Goal: Information Seeking & Learning: Learn about a topic

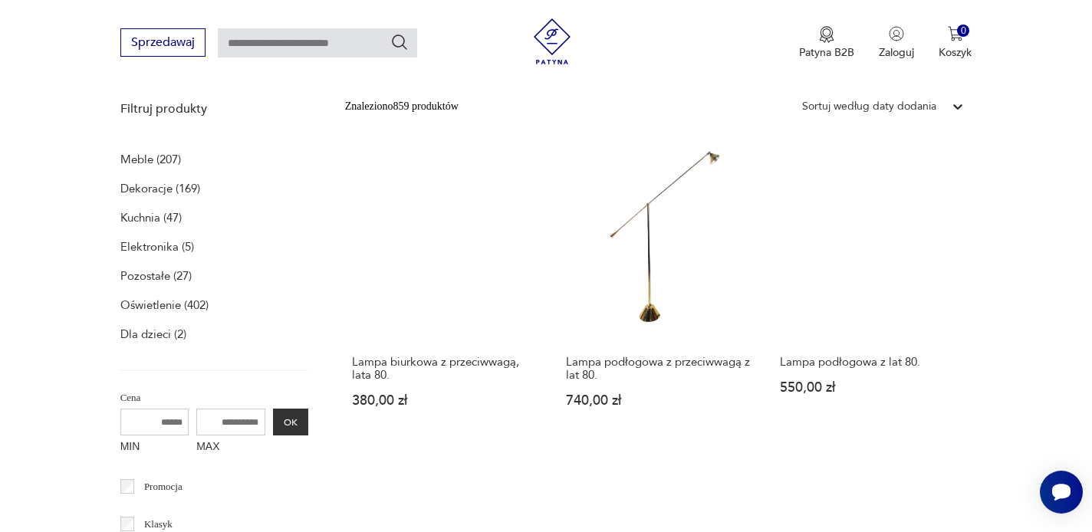
scroll to position [449, 0]
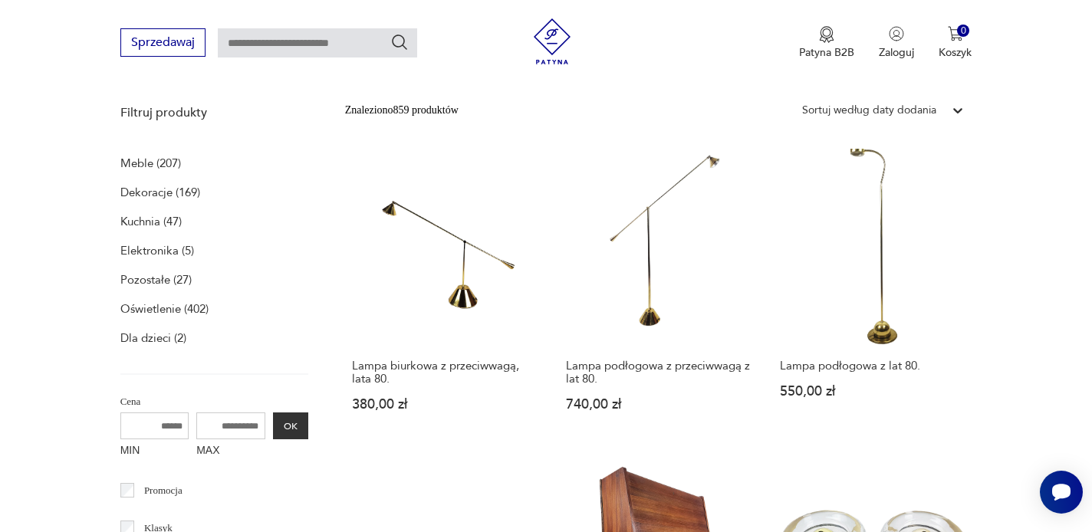
click at [172, 156] on p "Meble (207)" at bounding box center [150, 163] width 61 height 21
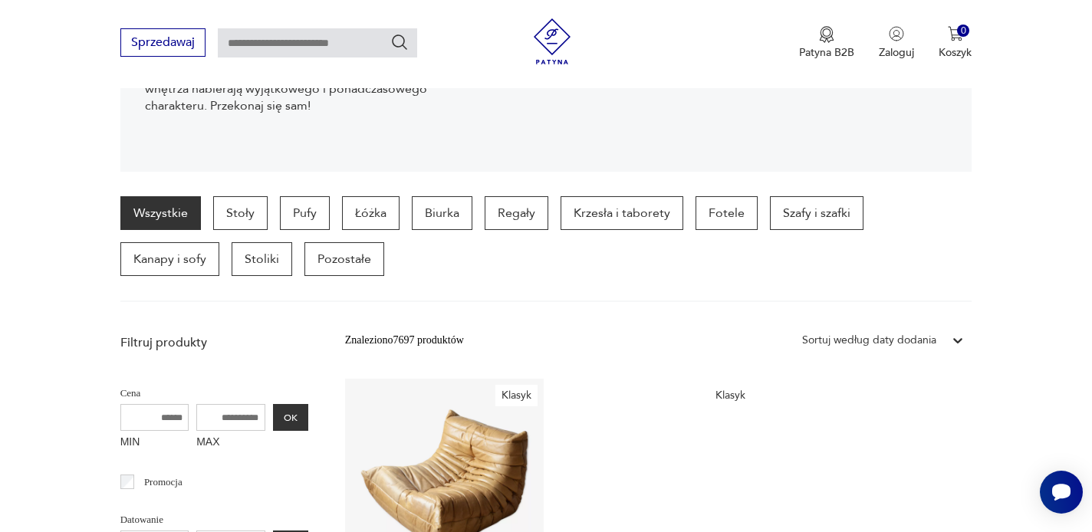
scroll to position [312, 0]
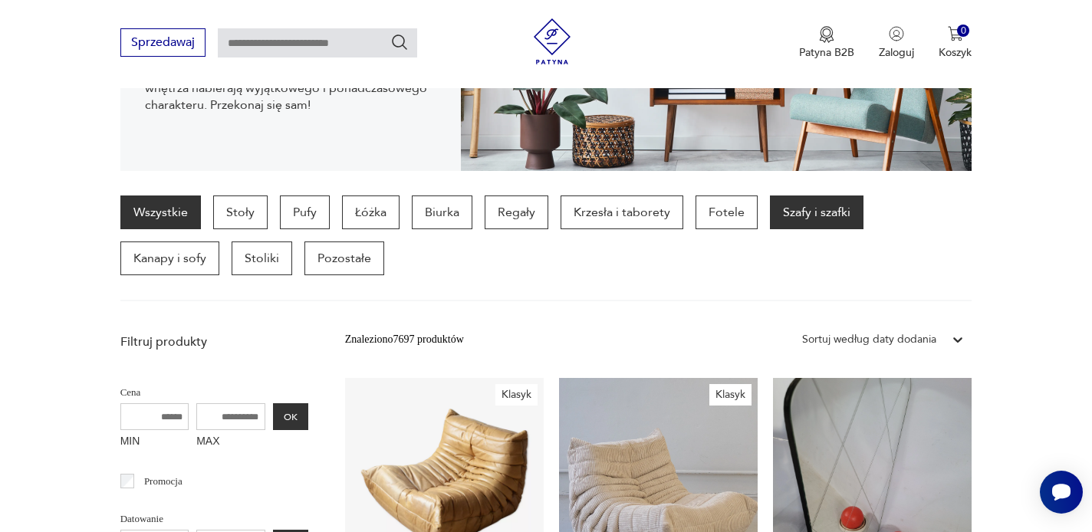
click at [824, 212] on p "Szafy i szafki" at bounding box center [817, 213] width 94 height 34
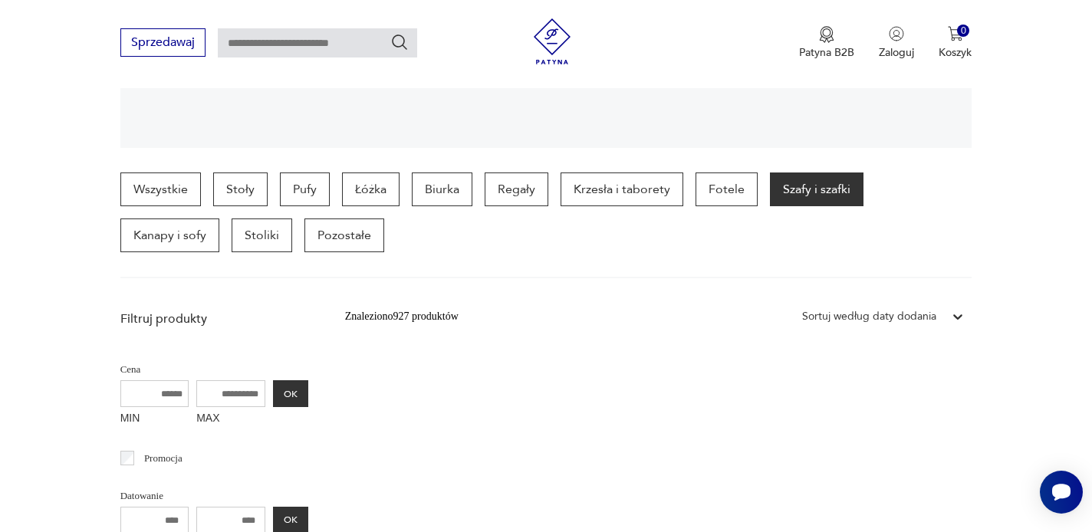
scroll to position [334, 0]
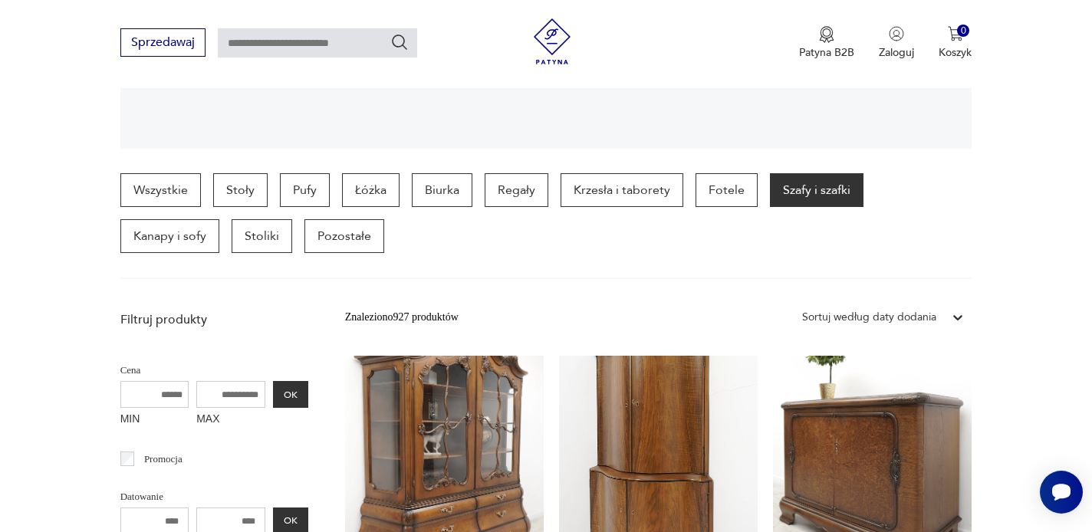
click at [549, 39] on img at bounding box center [552, 41] width 46 height 46
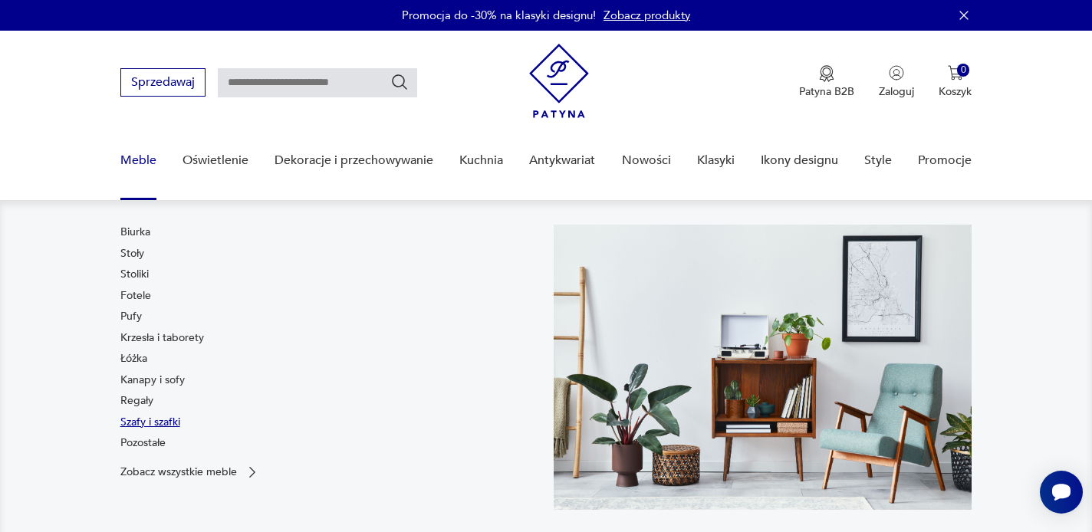
click at [143, 423] on link "Szafy i szafki" at bounding box center [150, 422] width 60 height 15
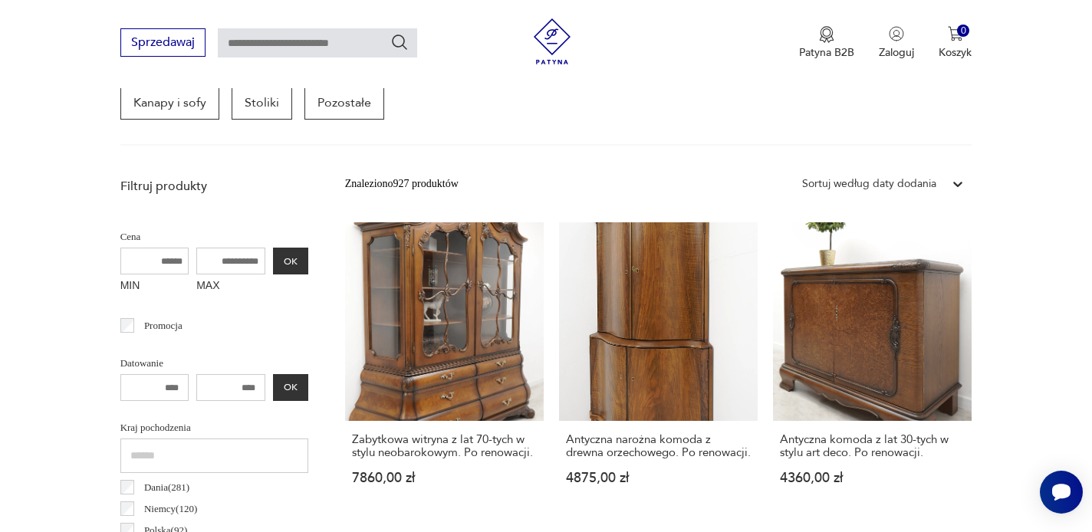
scroll to position [473, 0]
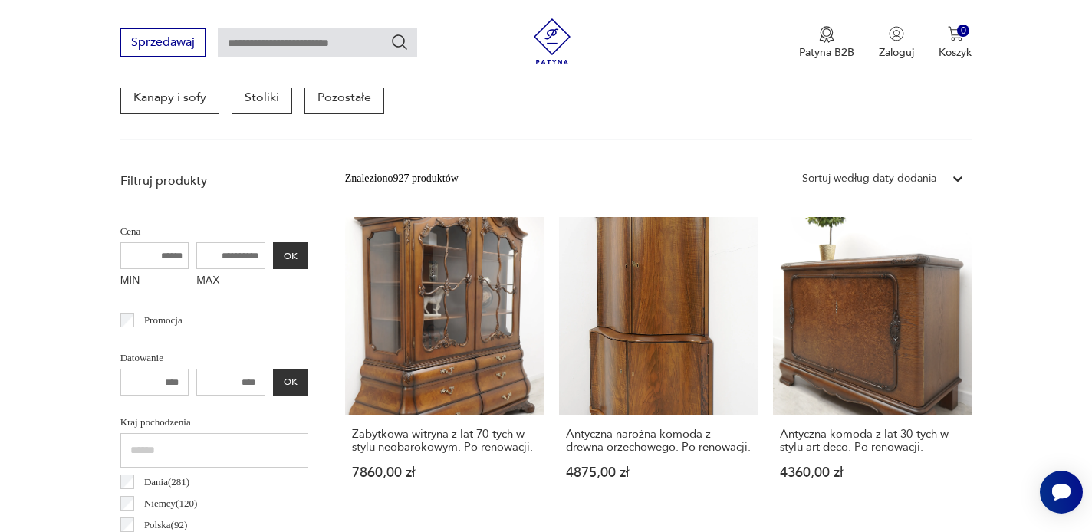
click at [220, 255] on input "MAX" at bounding box center [230, 255] width 69 height 27
drag, startPoint x: 220, startPoint y: 255, endPoint x: 183, endPoint y: 255, distance: 37.6
click at [196, 255] on input "MAX" at bounding box center [230, 255] width 69 height 27
click at [197, 257] on input "MAX" at bounding box center [230, 255] width 69 height 27
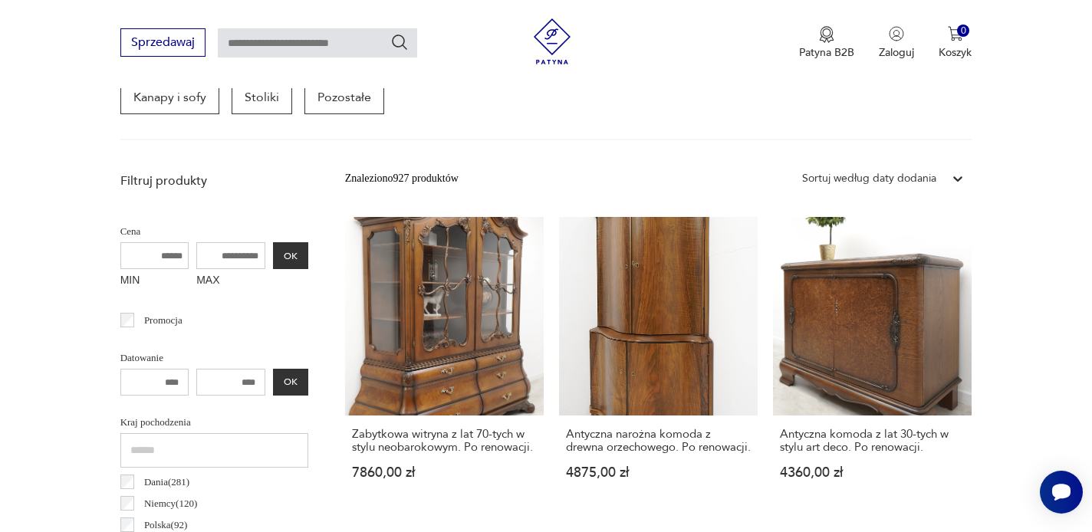
click at [197, 257] on input "MAX" at bounding box center [230, 255] width 69 height 27
click at [206, 255] on input "MAX" at bounding box center [230, 255] width 69 height 27
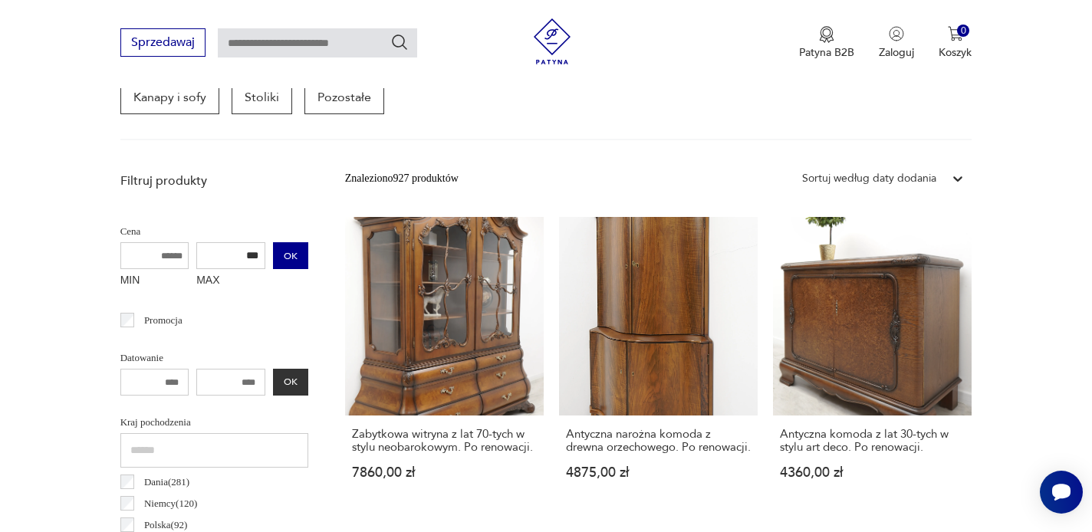
type input "***"
click at [273, 252] on button "OK" at bounding box center [290, 255] width 35 height 27
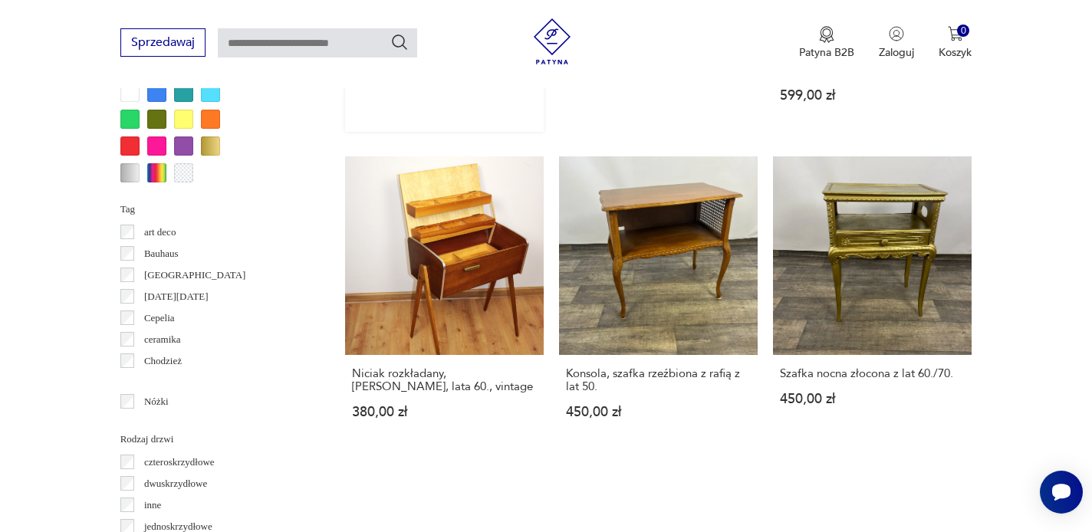
scroll to position [1545, 0]
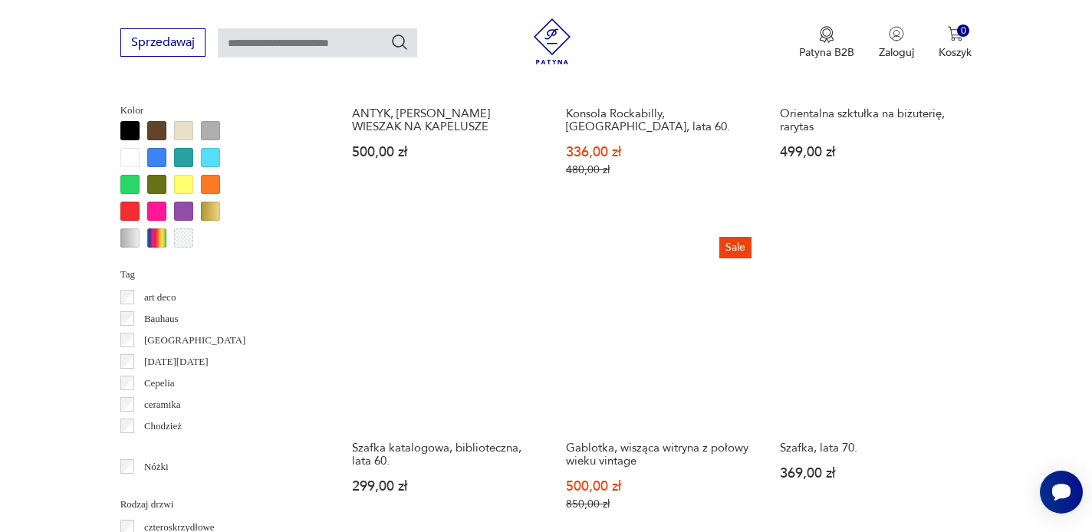
scroll to position [1460, 0]
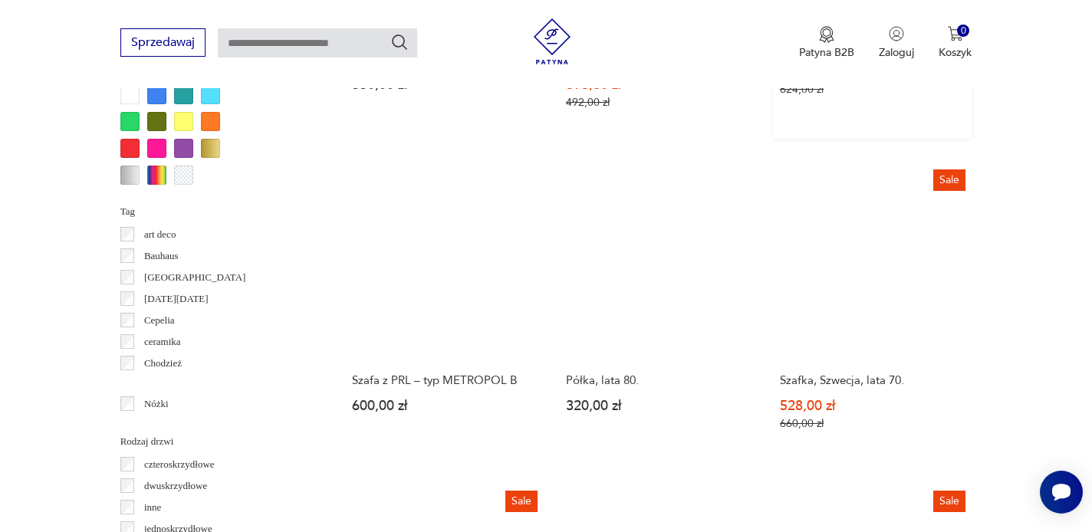
scroll to position [1523, 0]
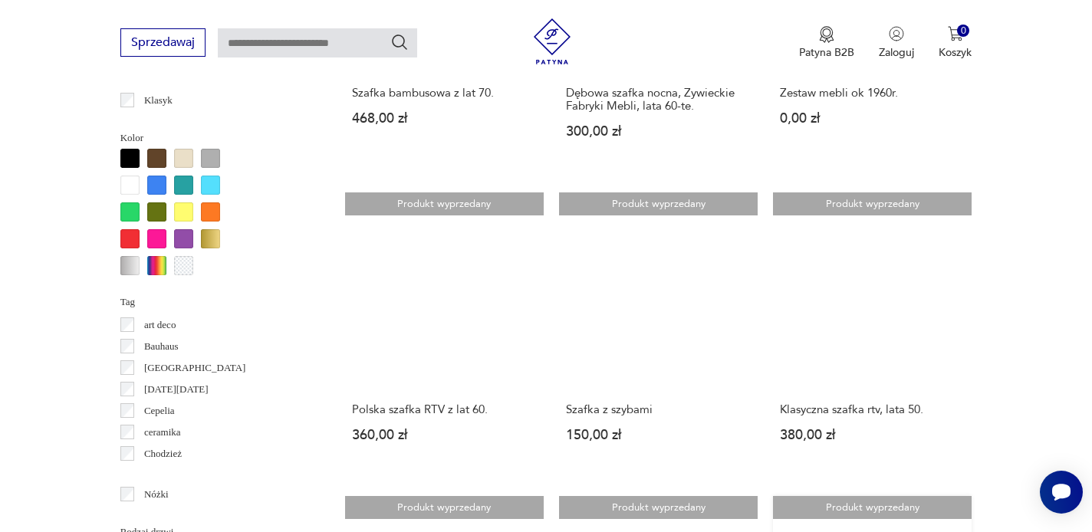
scroll to position [1437, 0]
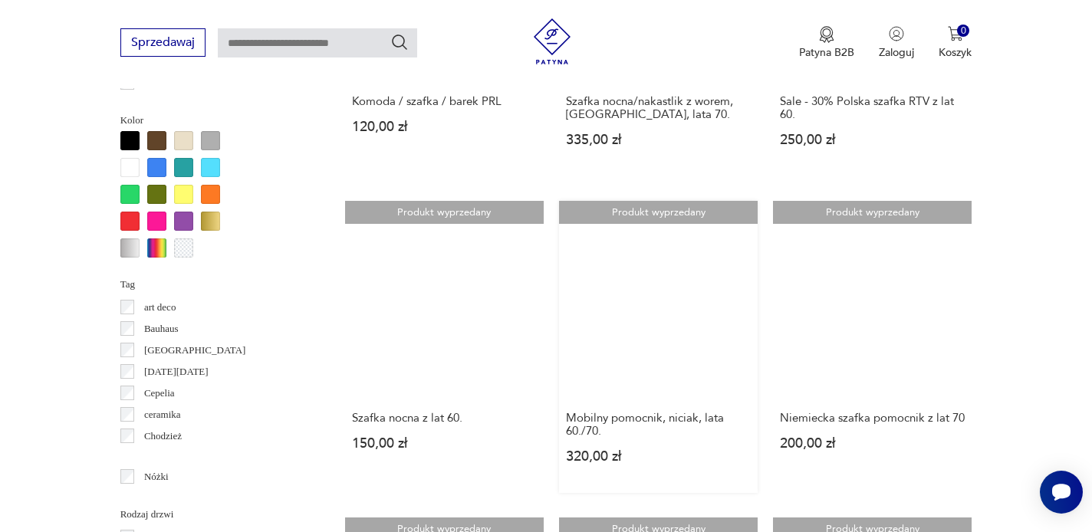
scroll to position [1456, 0]
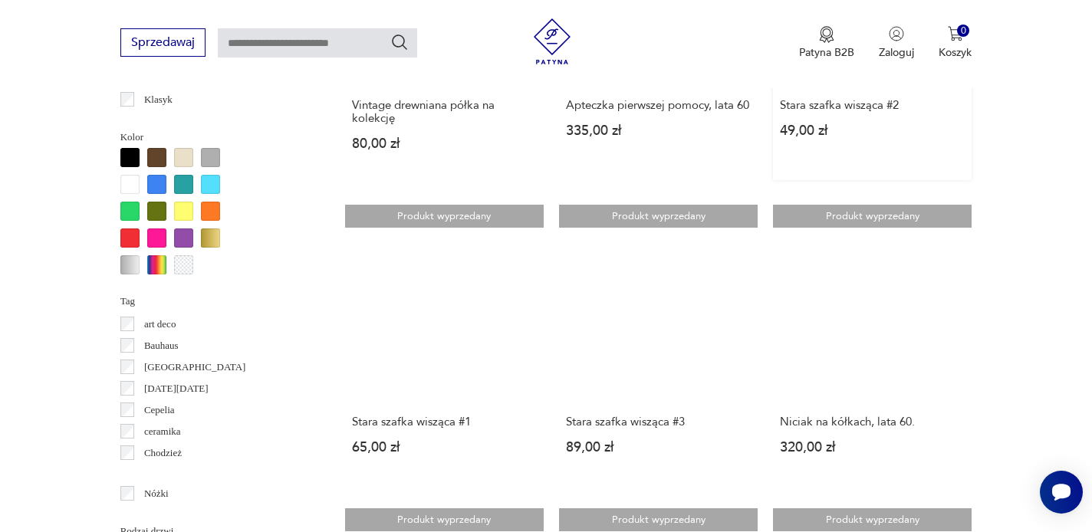
scroll to position [1434, 0]
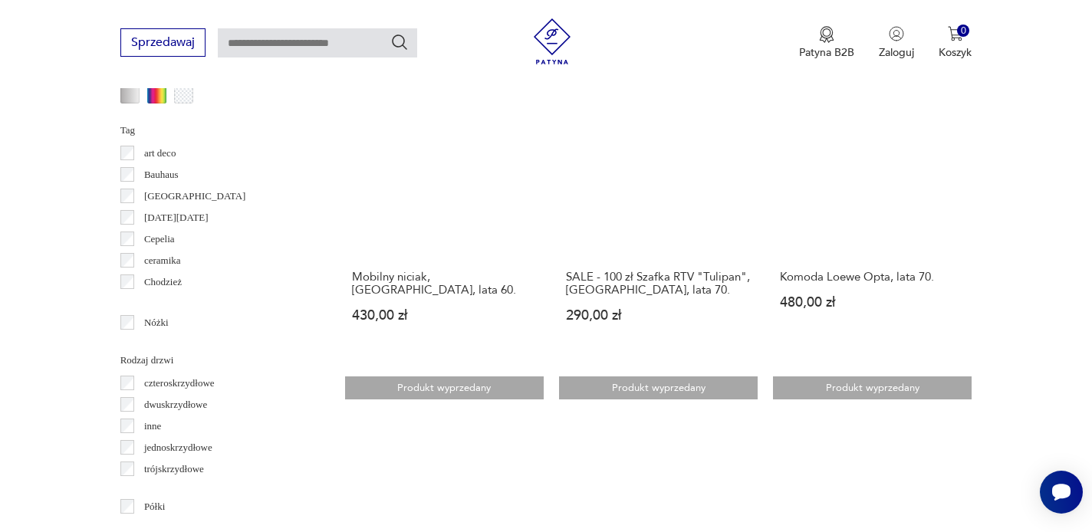
scroll to position [1568, 0]
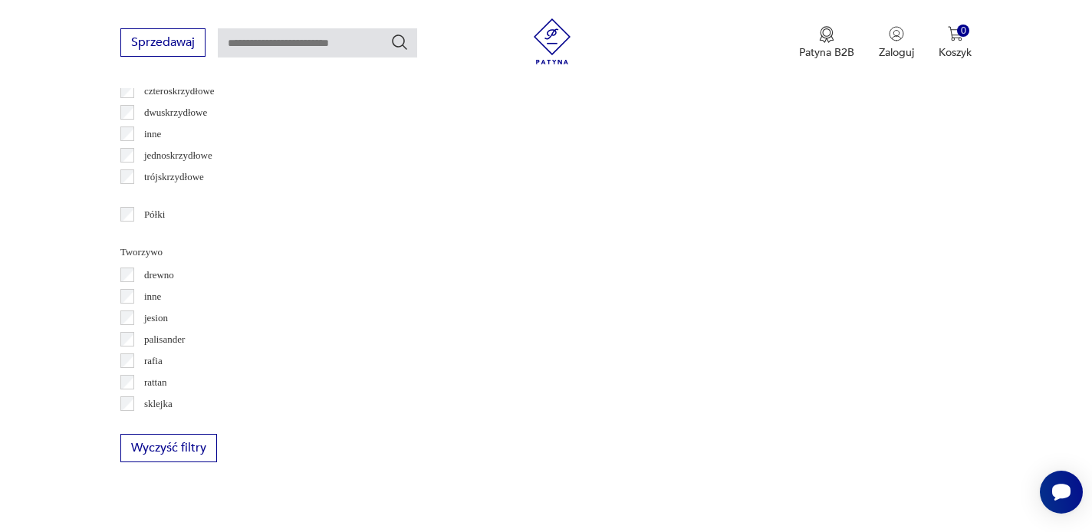
scroll to position [1888, 0]
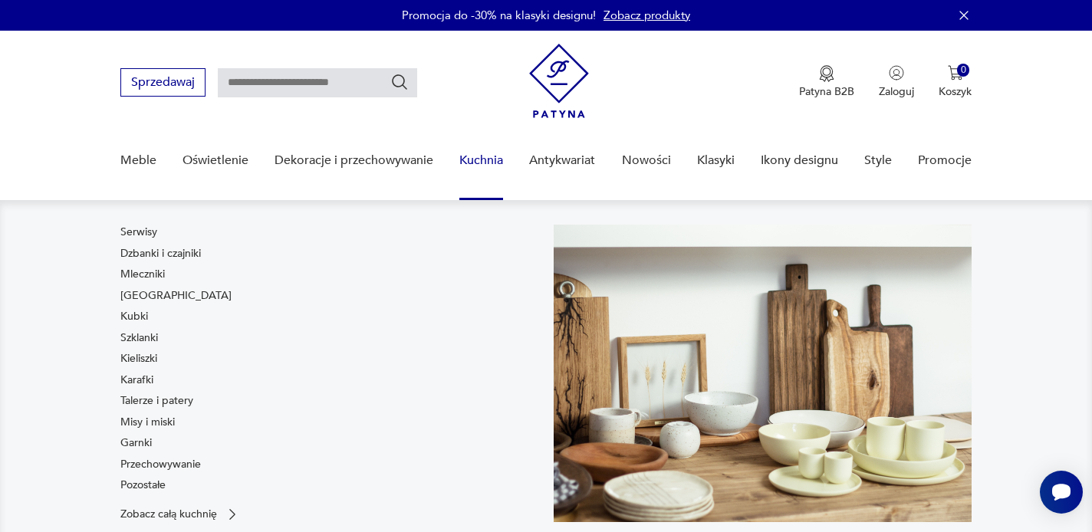
click at [1013, 301] on nav "Serwisy Dzbanki i czajniki Mleczniki Filiżanki Kubki Szklanki Kieliszki Karafki…" at bounding box center [546, 385] width 1092 height 371
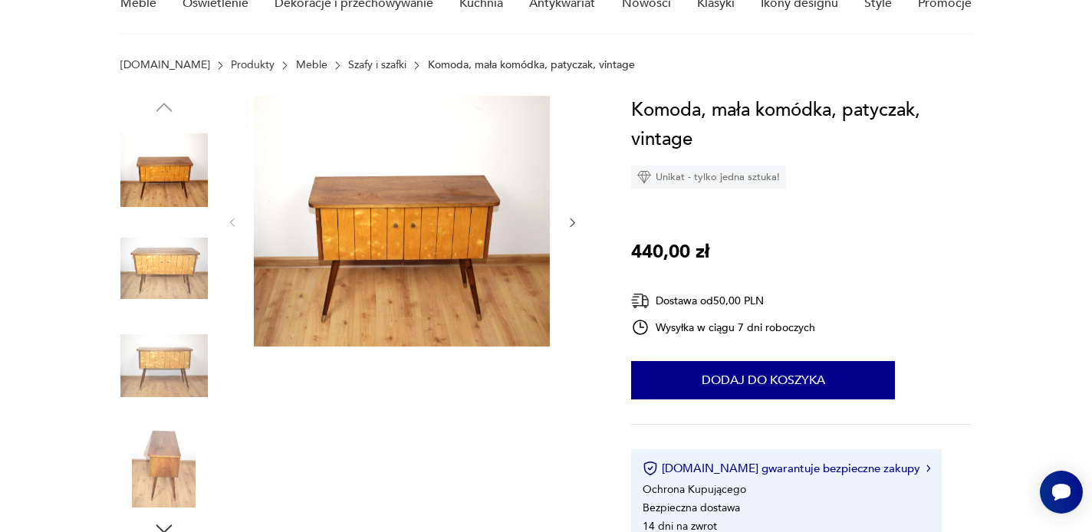
scroll to position [203, 0]
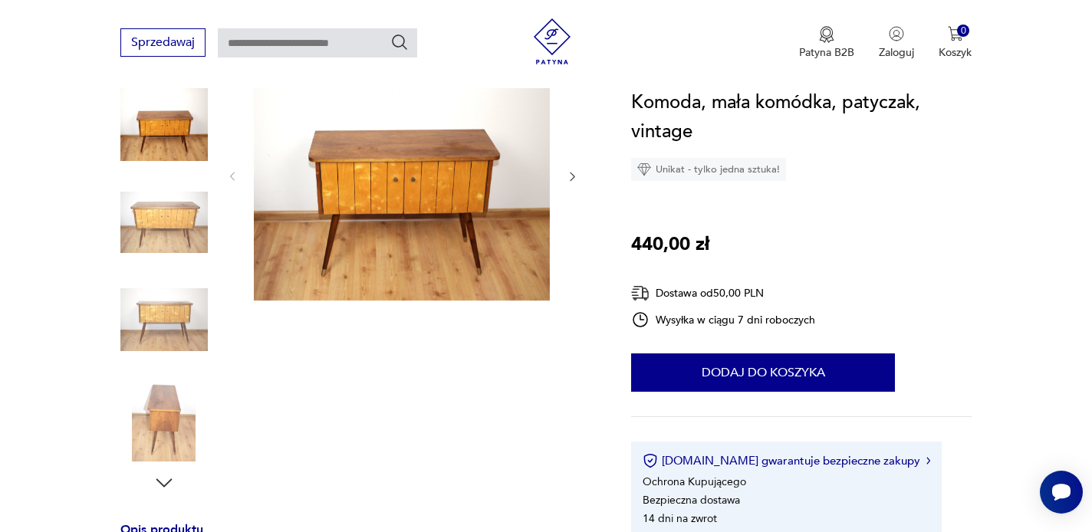
click at [186, 227] on img at bounding box center [163, 222] width 87 height 87
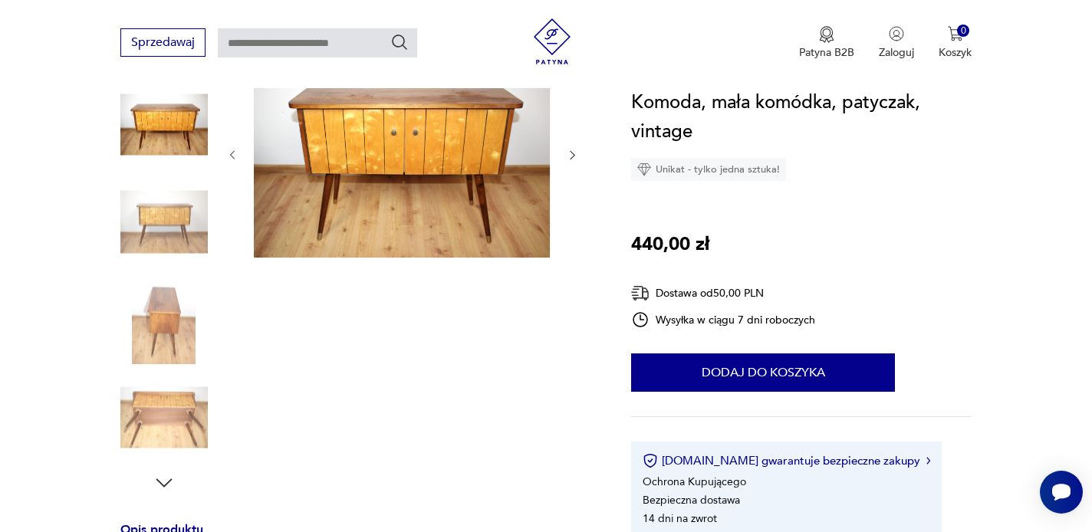
click at [173, 318] on img at bounding box center [163, 319] width 87 height 87
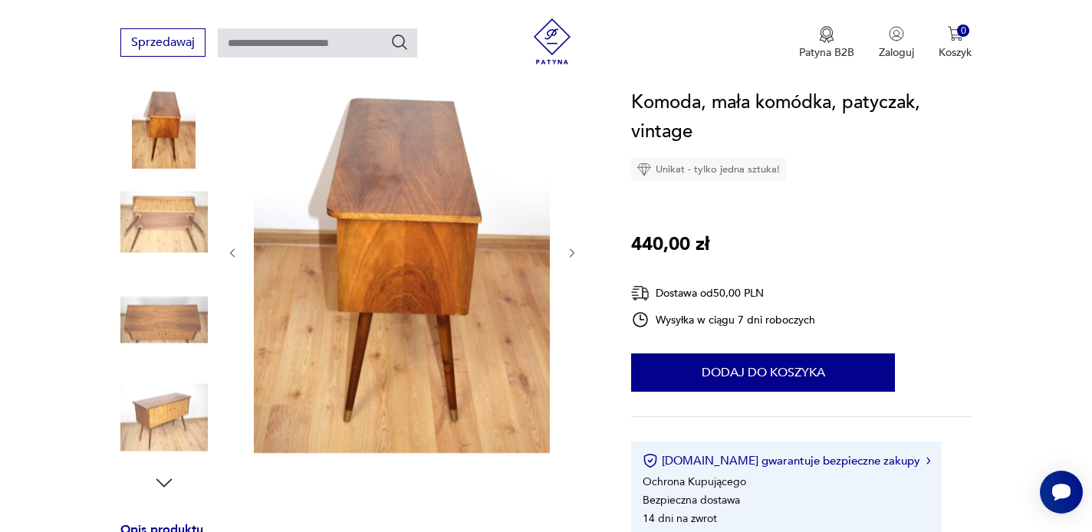
click at [163, 340] on img at bounding box center [163, 319] width 87 height 87
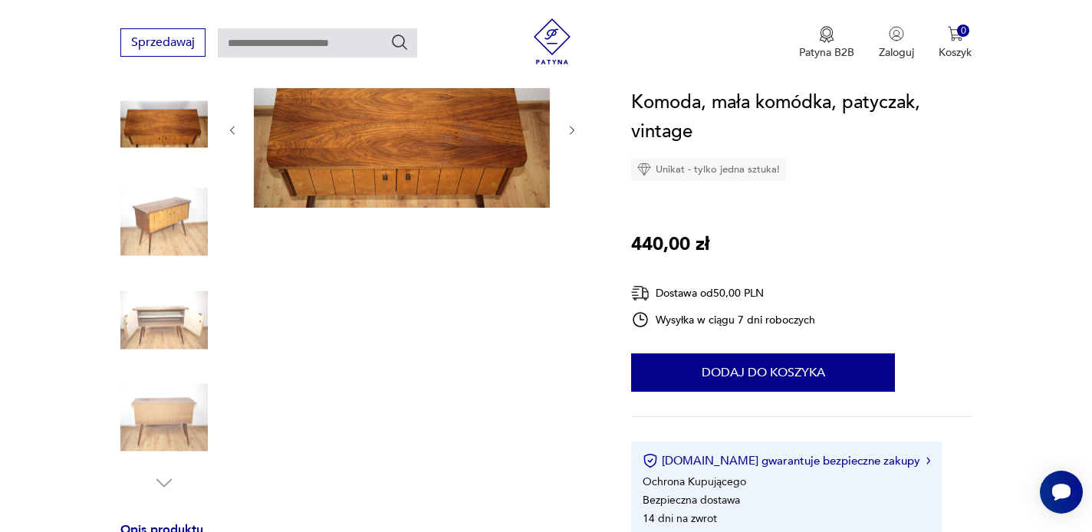
click at [159, 205] on img at bounding box center [163, 222] width 87 height 87
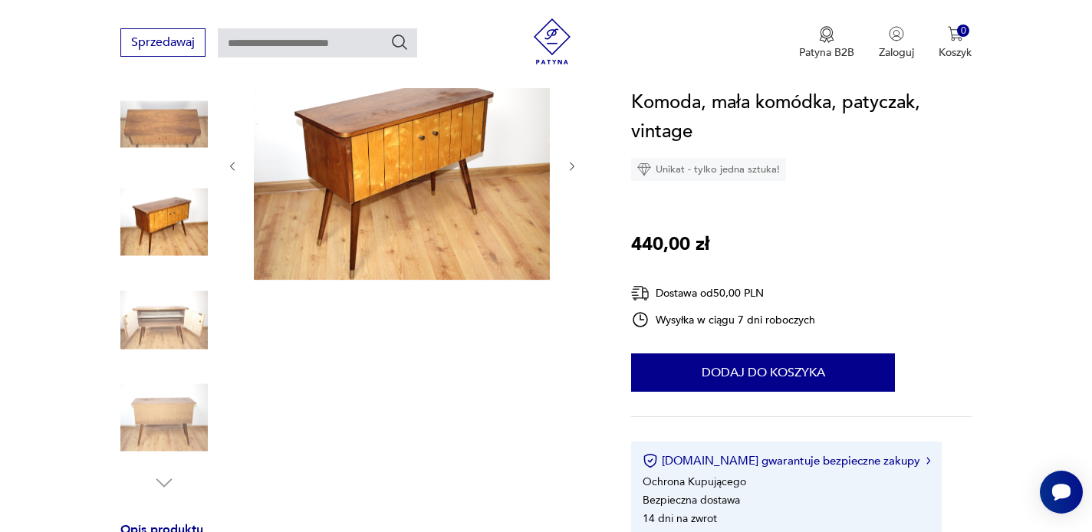
click at [183, 123] on img at bounding box center [163, 124] width 87 height 87
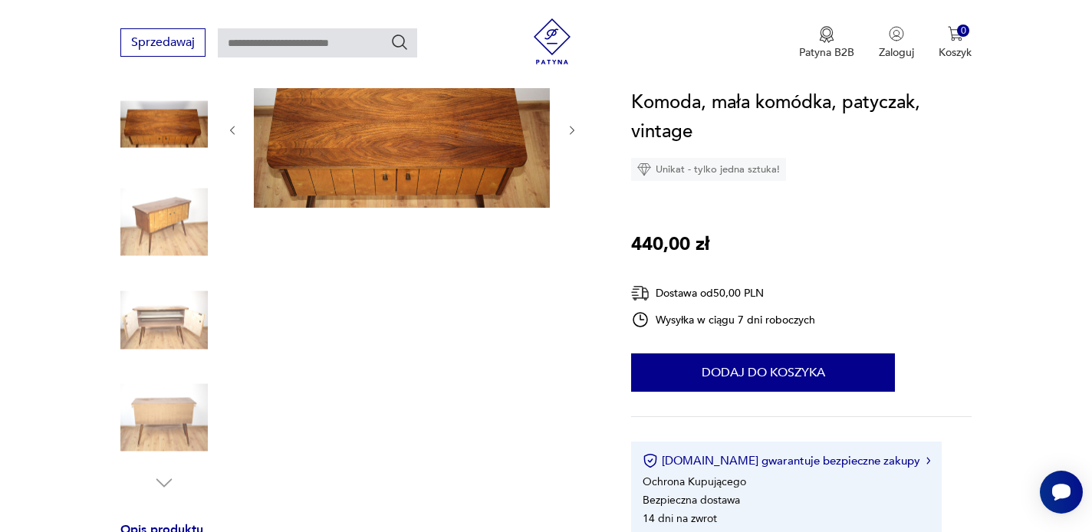
click at [144, 325] on img at bounding box center [163, 319] width 87 height 87
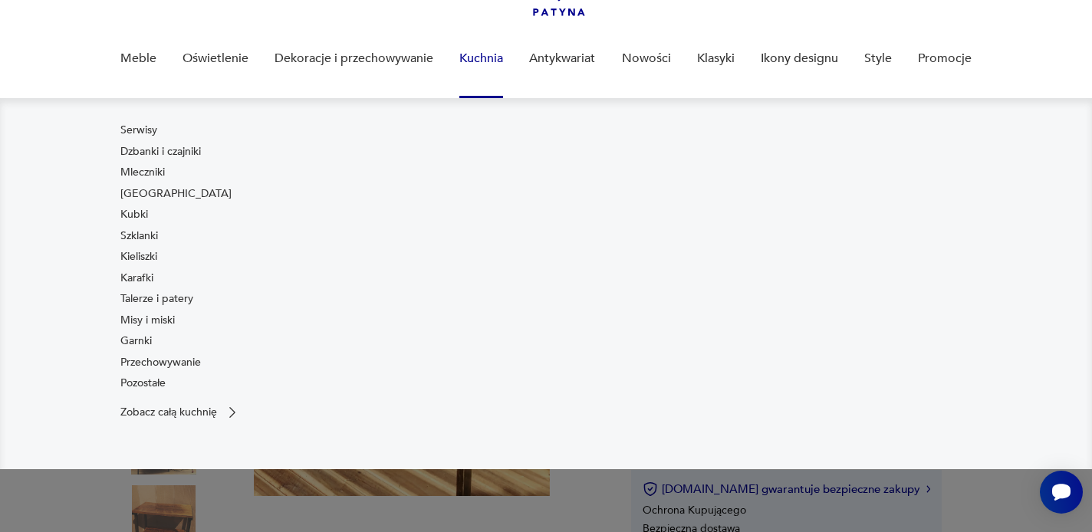
scroll to position [123, 0]
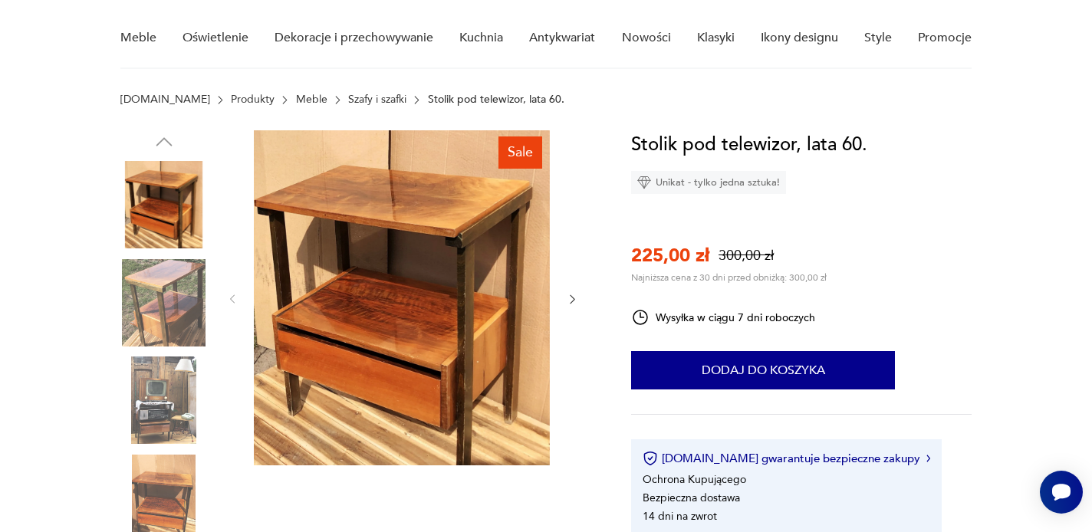
click at [181, 288] on img at bounding box center [163, 302] width 87 height 87
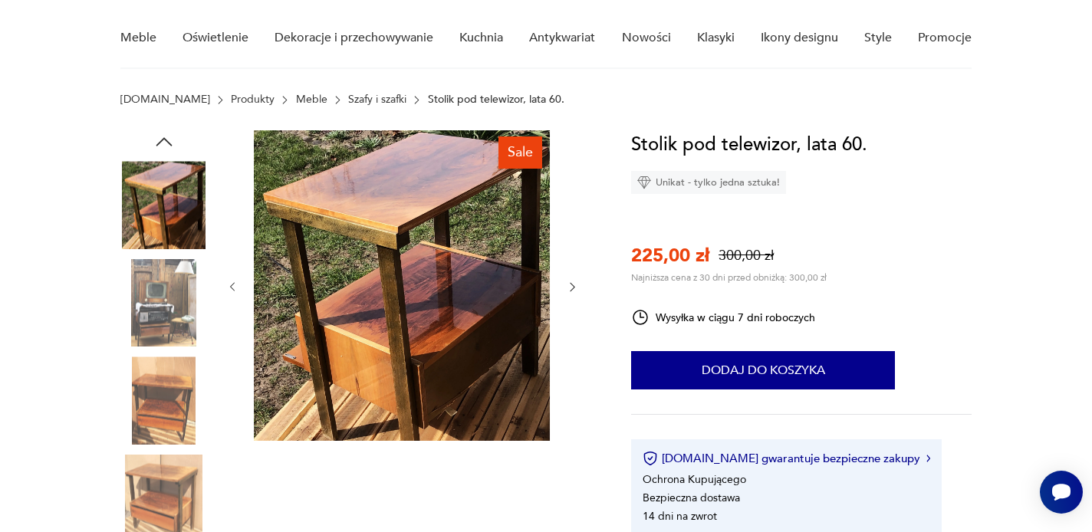
click at [170, 350] on div at bounding box center [163, 256] width 87 height 384
click at [162, 311] on img at bounding box center [163, 302] width 87 height 87
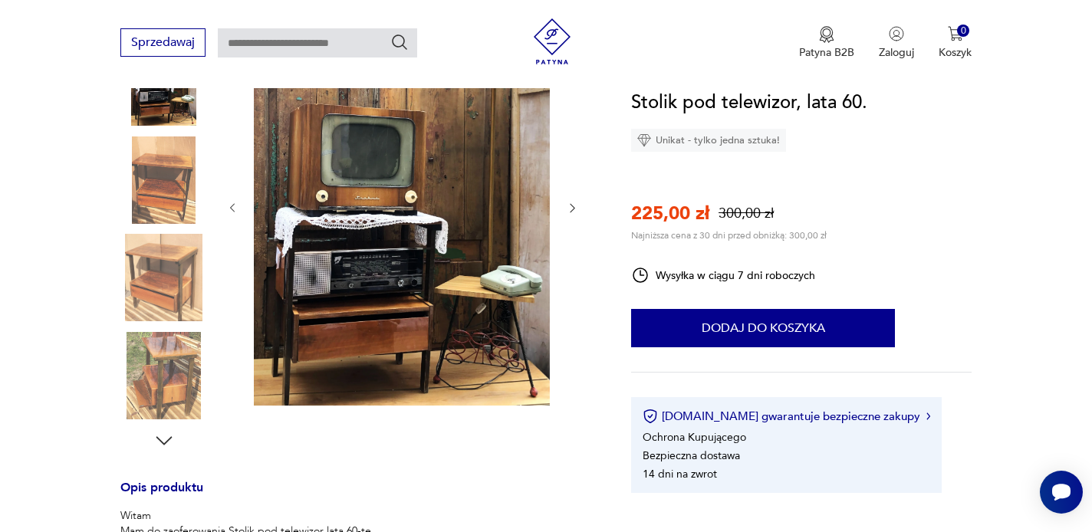
scroll to position [249, 0]
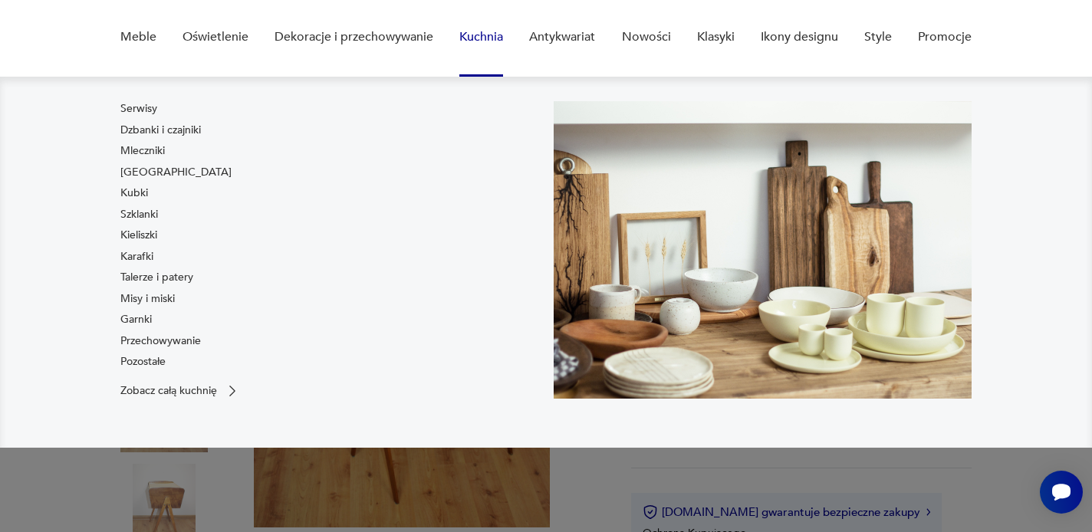
scroll to position [186, 0]
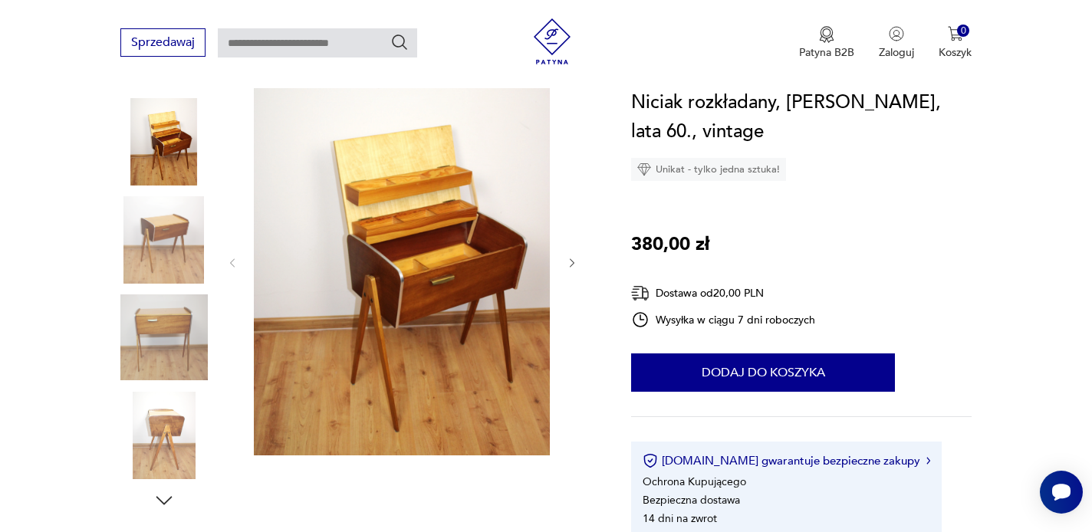
click at [169, 208] on img at bounding box center [163, 239] width 87 height 87
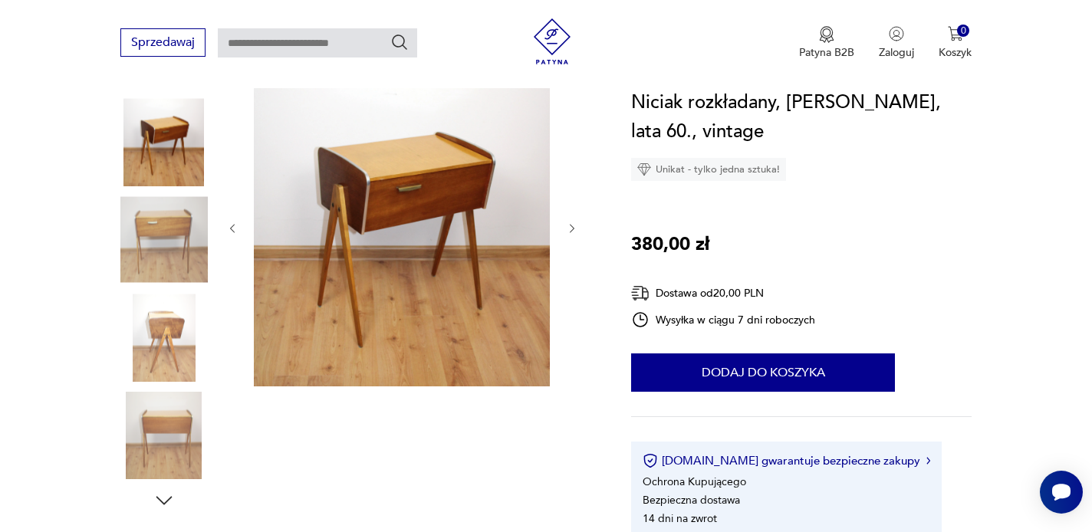
click at [154, 254] on img at bounding box center [163, 239] width 87 height 87
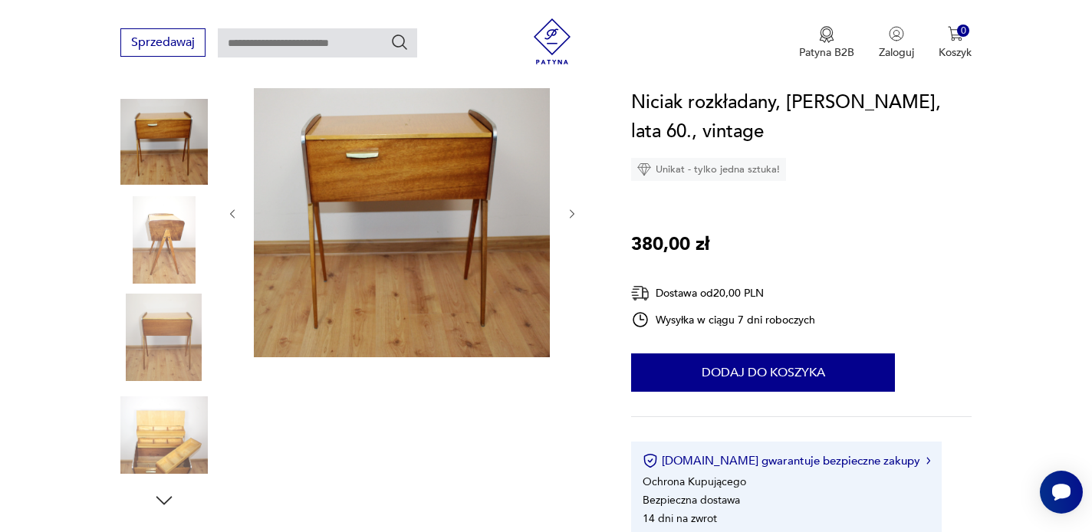
click at [153, 284] on div at bounding box center [163, 239] width 87 height 87
click at [143, 439] on img at bounding box center [163, 435] width 87 height 87
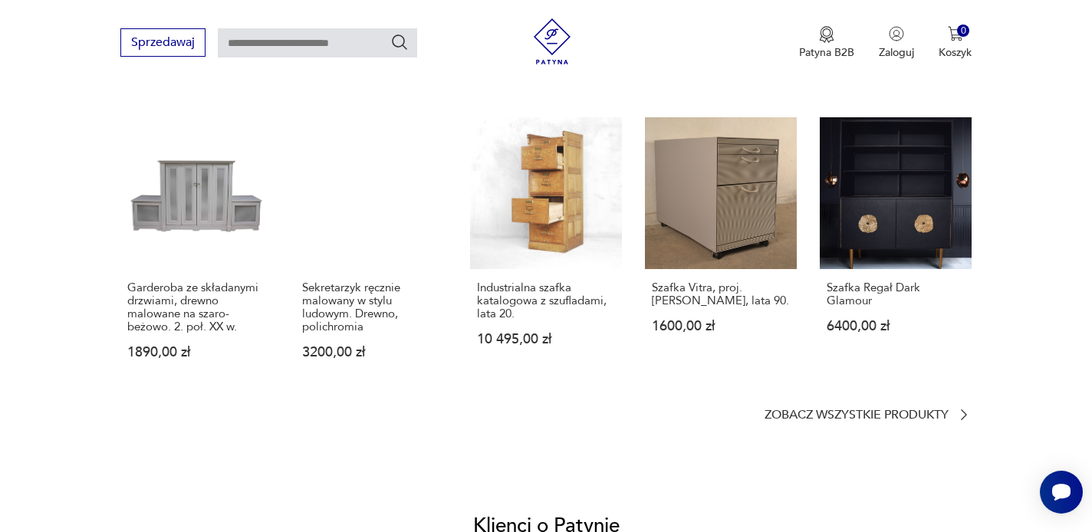
scroll to position [1198, 0]
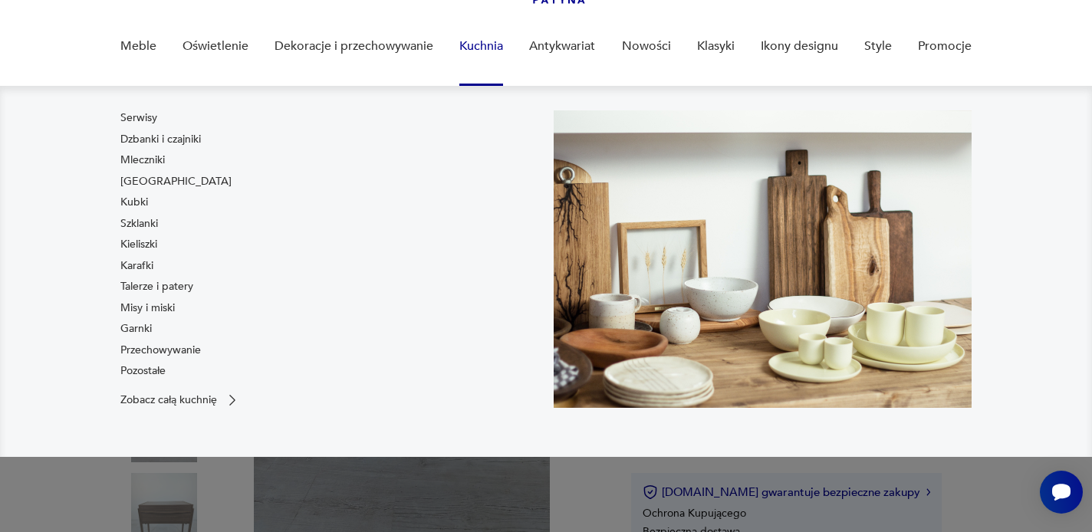
scroll to position [156, 0]
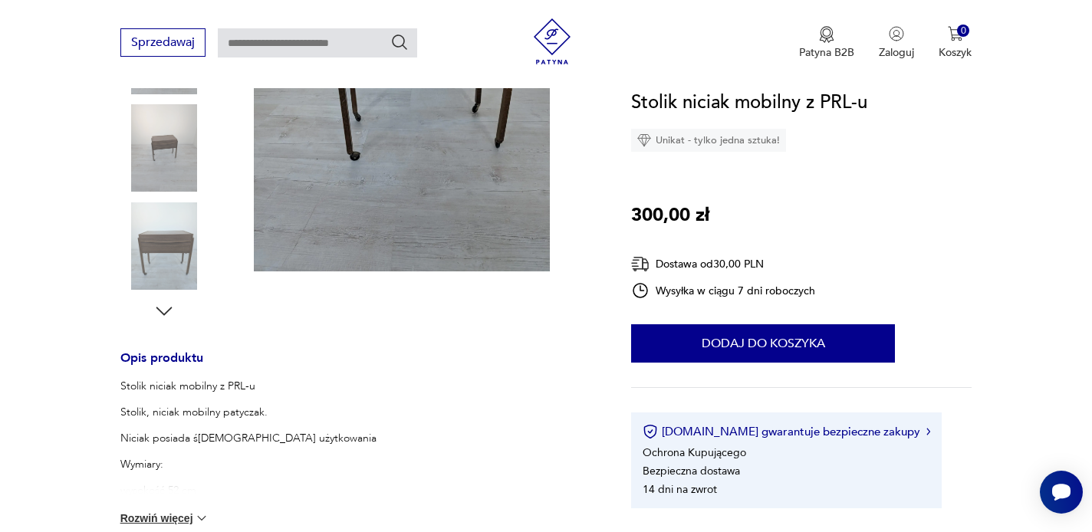
scroll to position [397, 0]
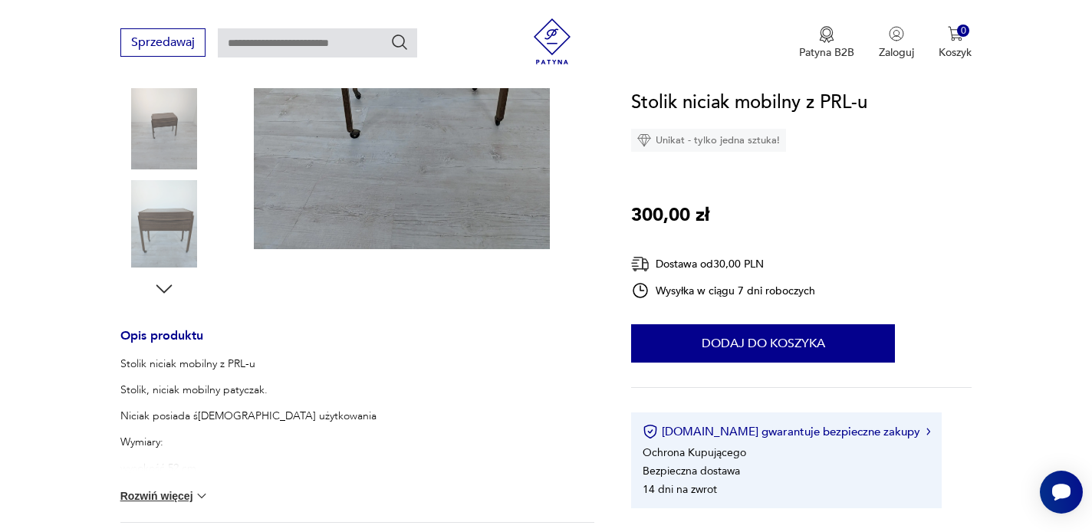
click at [165, 285] on icon "button" at bounding box center [164, 289] width 23 height 23
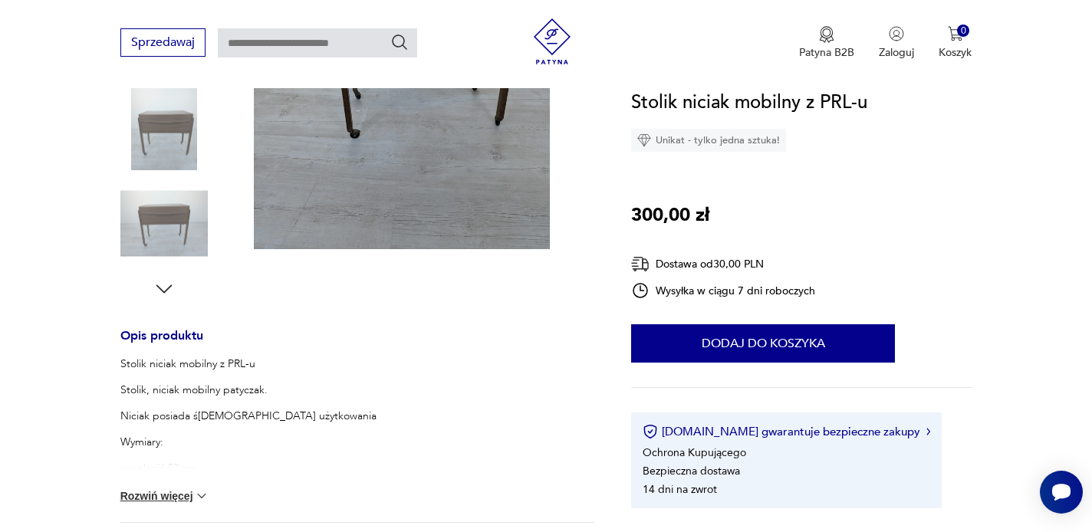
click at [165, 285] on icon "button" at bounding box center [164, 289] width 23 height 23
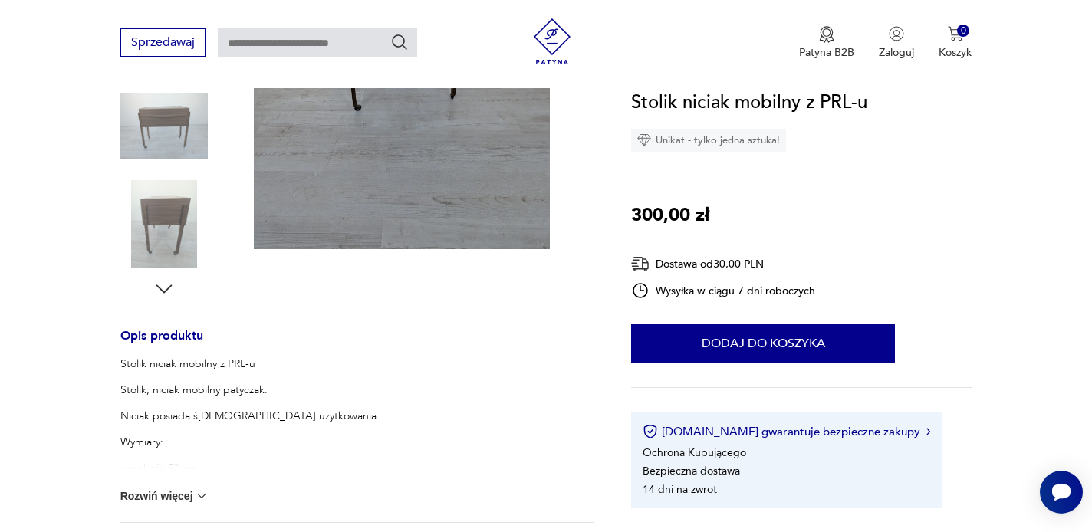
click at [165, 285] on icon "button" at bounding box center [164, 289] width 23 height 23
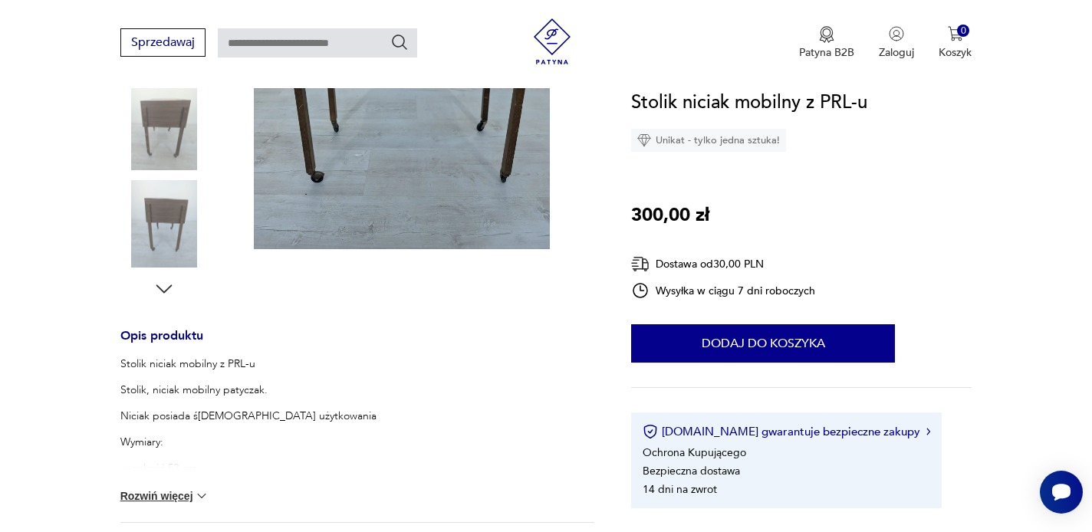
click at [165, 285] on icon "button" at bounding box center [164, 289] width 23 height 23
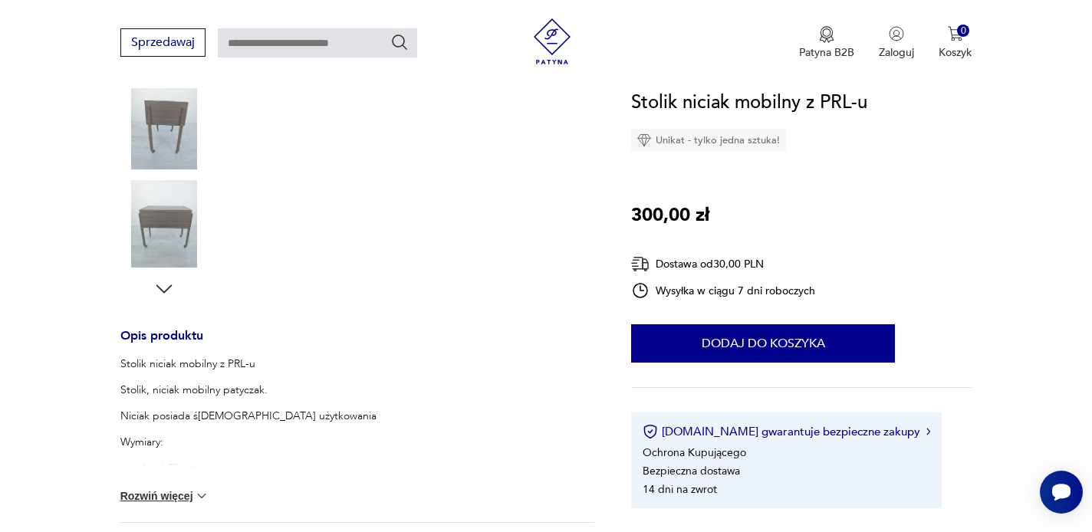
click at [165, 285] on icon "button" at bounding box center [164, 289] width 23 height 23
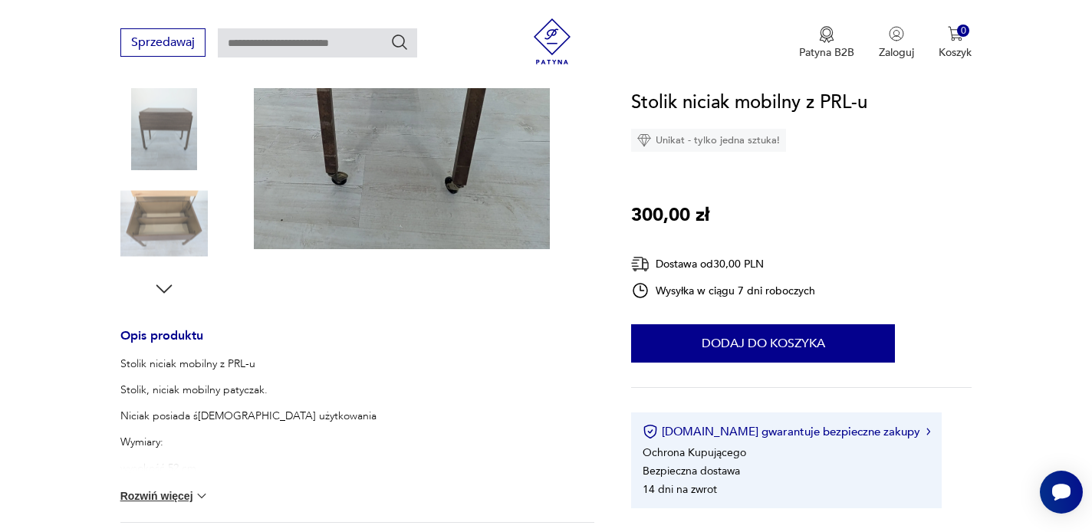
click at [176, 229] on img at bounding box center [163, 223] width 87 height 87
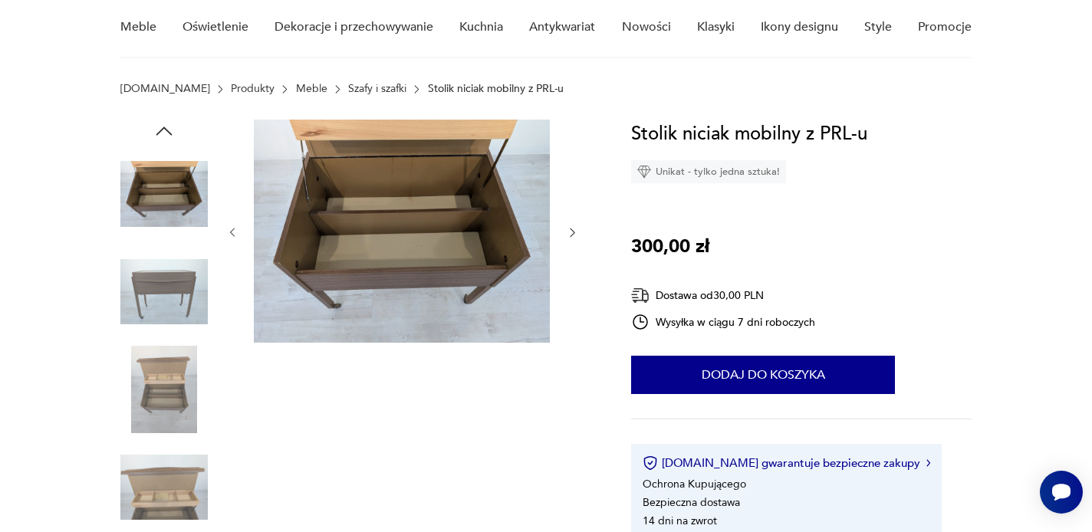
scroll to position [130, 0]
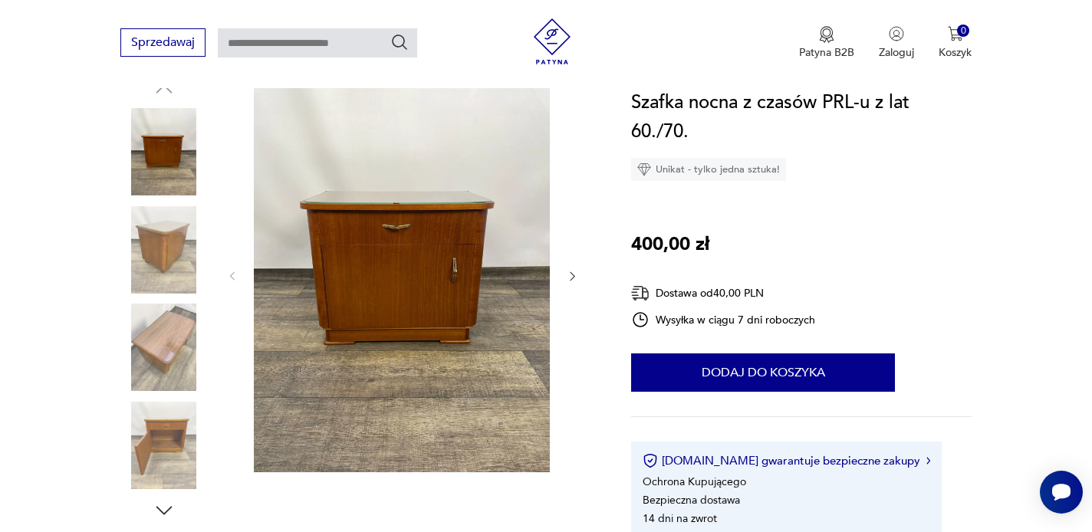
scroll to position [181, 0]
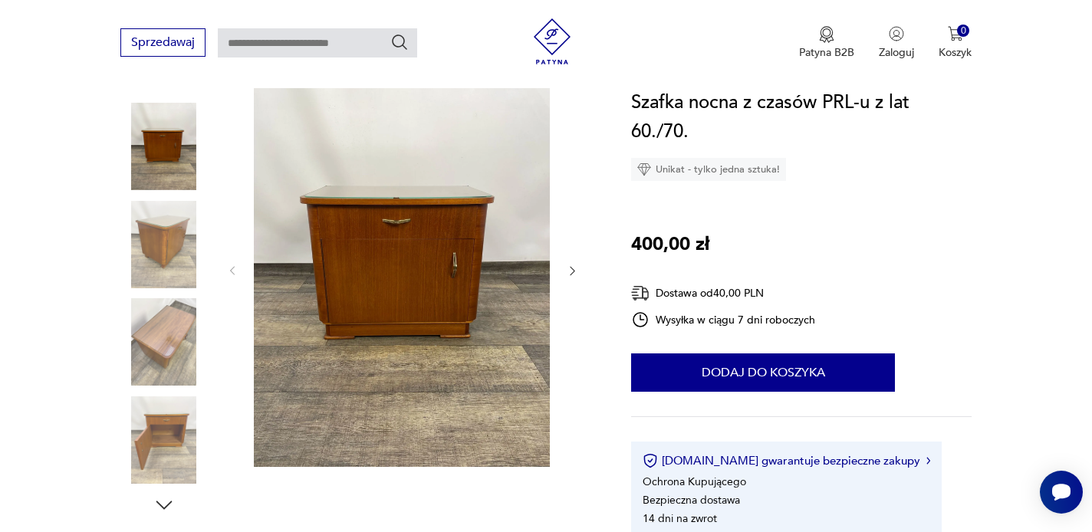
click at [565, 273] on div at bounding box center [402, 271] width 353 height 398
click at [574, 269] on icon "button" at bounding box center [572, 271] width 13 height 13
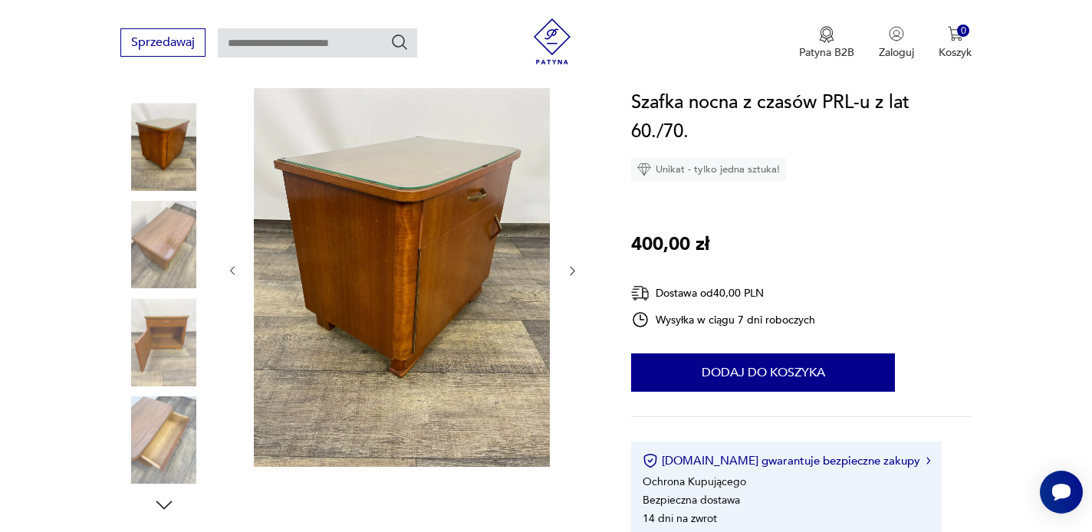
click at [566, 269] on icon "button" at bounding box center [572, 271] width 13 height 13
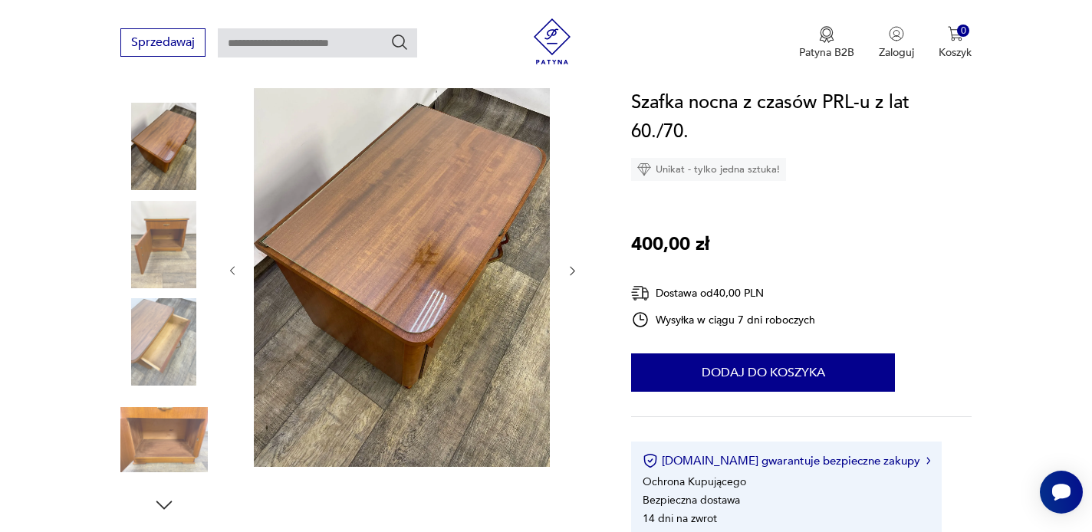
click at [566, 269] on icon "button" at bounding box center [572, 271] width 13 height 13
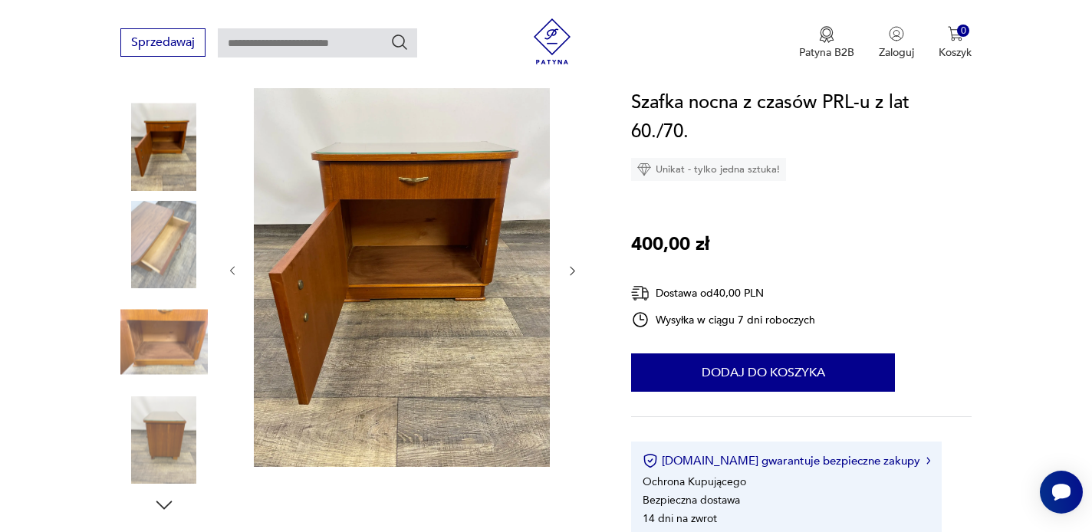
click at [566, 269] on icon "button" at bounding box center [572, 271] width 13 height 13
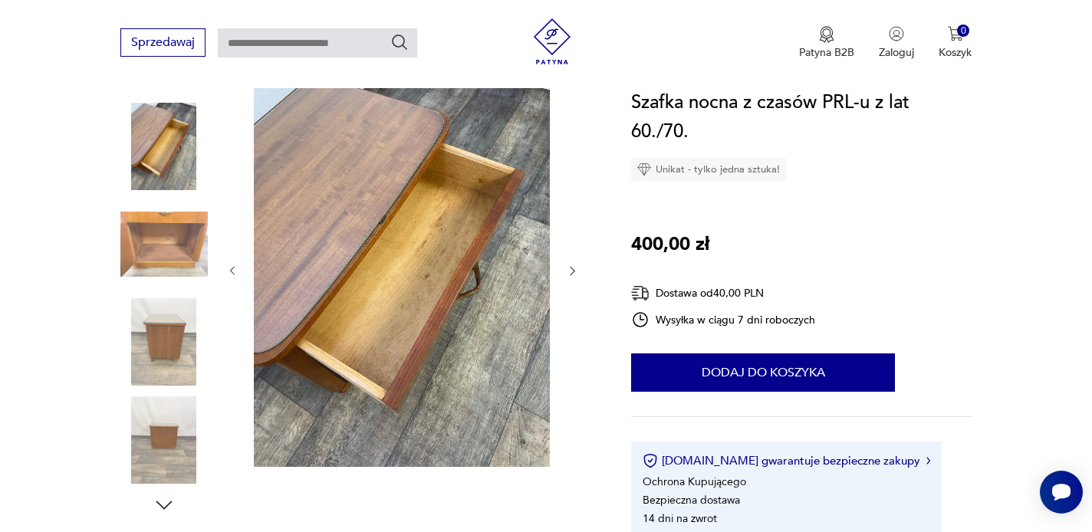
click at [566, 269] on icon "button" at bounding box center [572, 271] width 13 height 13
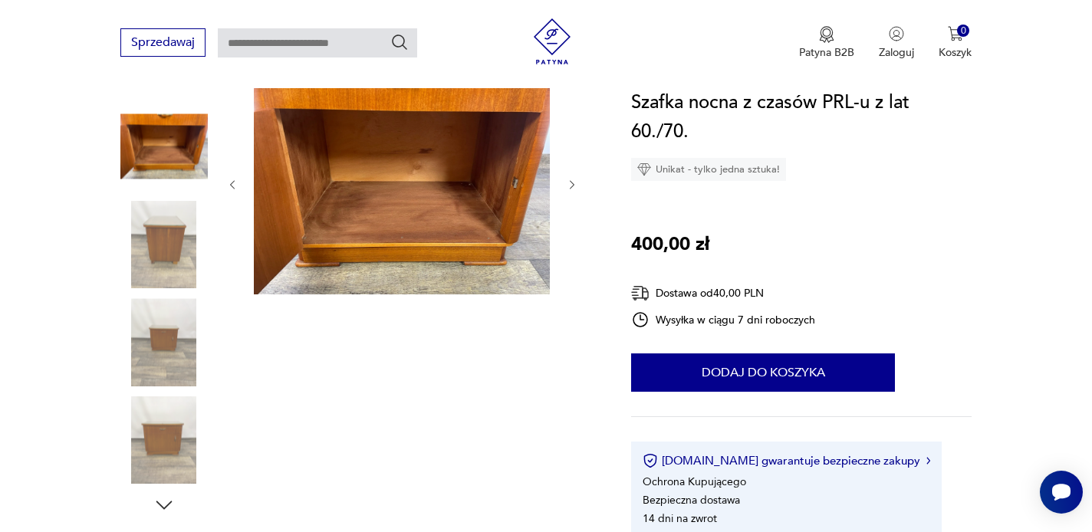
click at [566, 269] on div at bounding box center [402, 185] width 353 height 226
click at [169, 238] on img at bounding box center [163, 244] width 87 height 87
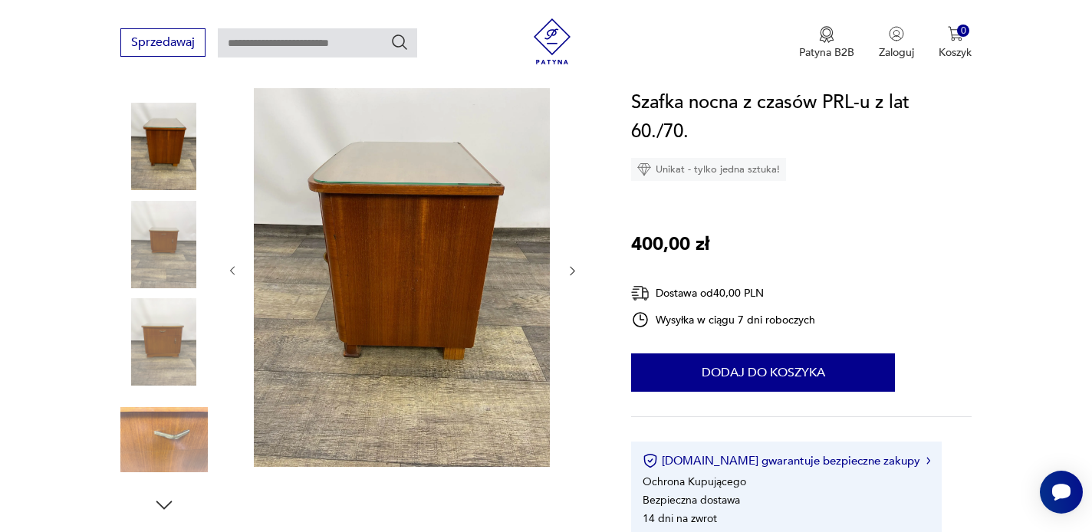
click at [166, 313] on img at bounding box center [163, 341] width 87 height 87
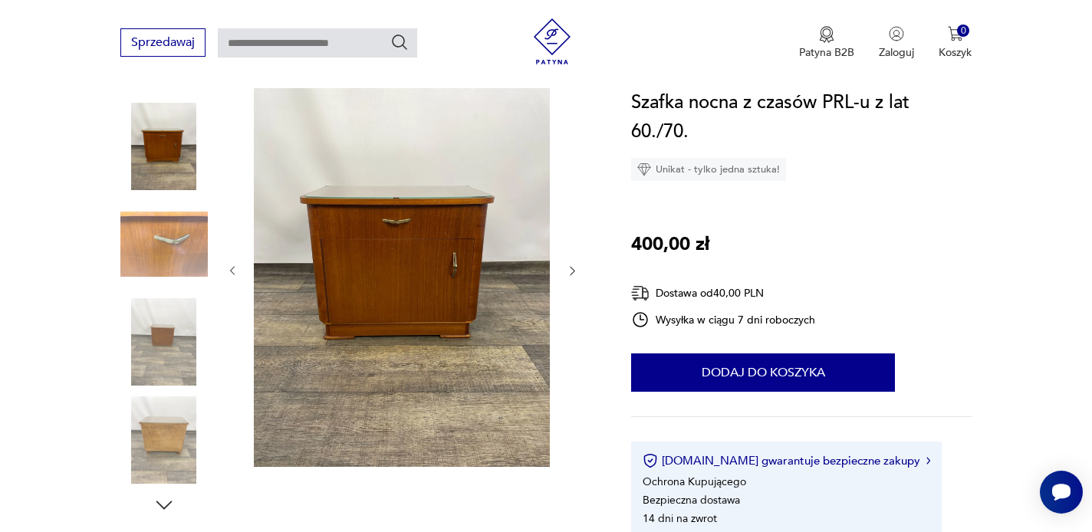
click at [166, 326] on img at bounding box center [163, 341] width 87 height 87
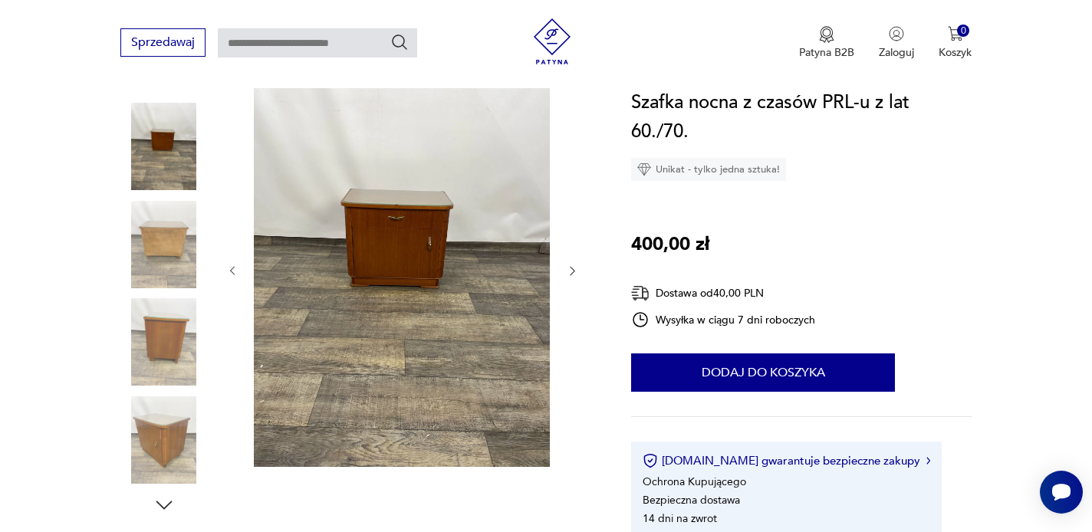
click at [159, 153] on img at bounding box center [163, 146] width 87 height 87
click at [152, 272] on img at bounding box center [163, 244] width 87 height 87
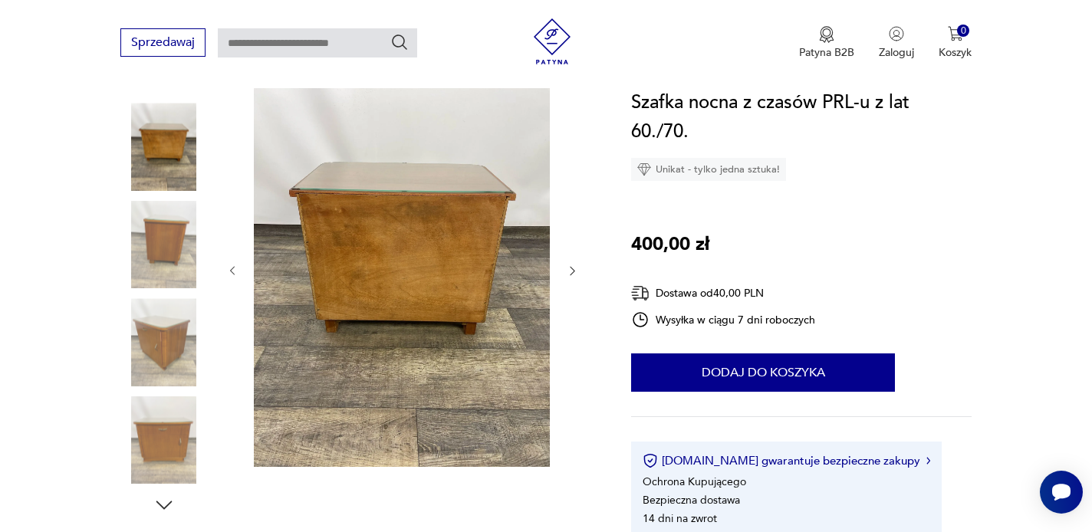
click at [156, 336] on img at bounding box center [163, 341] width 87 height 87
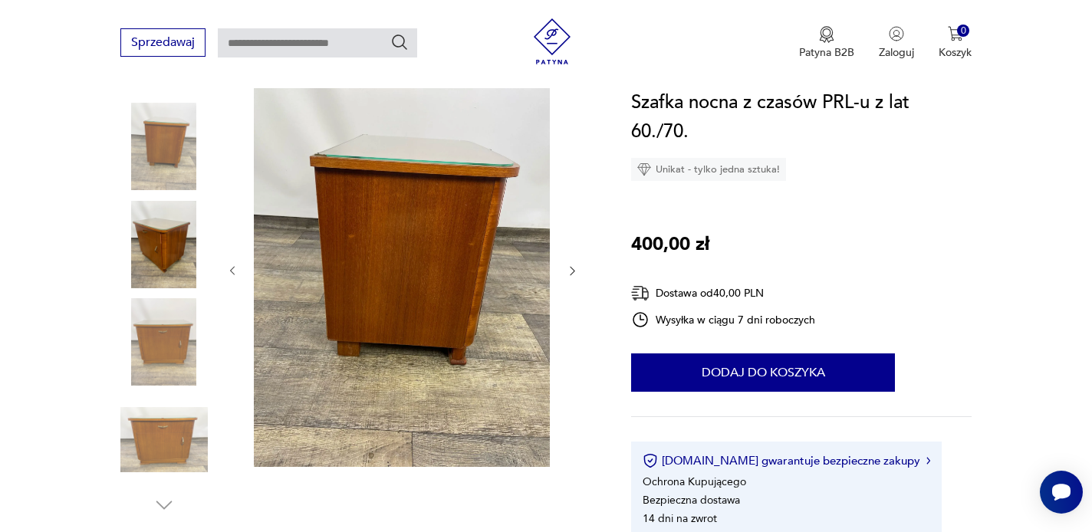
click at [153, 389] on div at bounding box center [163, 295] width 87 height 384
click at [148, 462] on img at bounding box center [163, 440] width 87 height 87
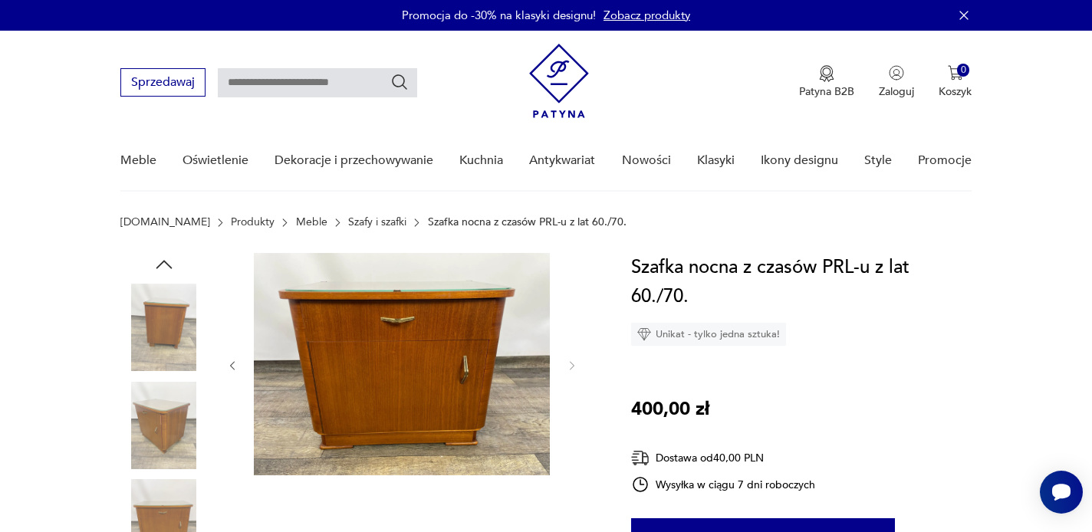
scroll to position [0, 0]
click at [153, 342] on img at bounding box center [163, 327] width 87 height 87
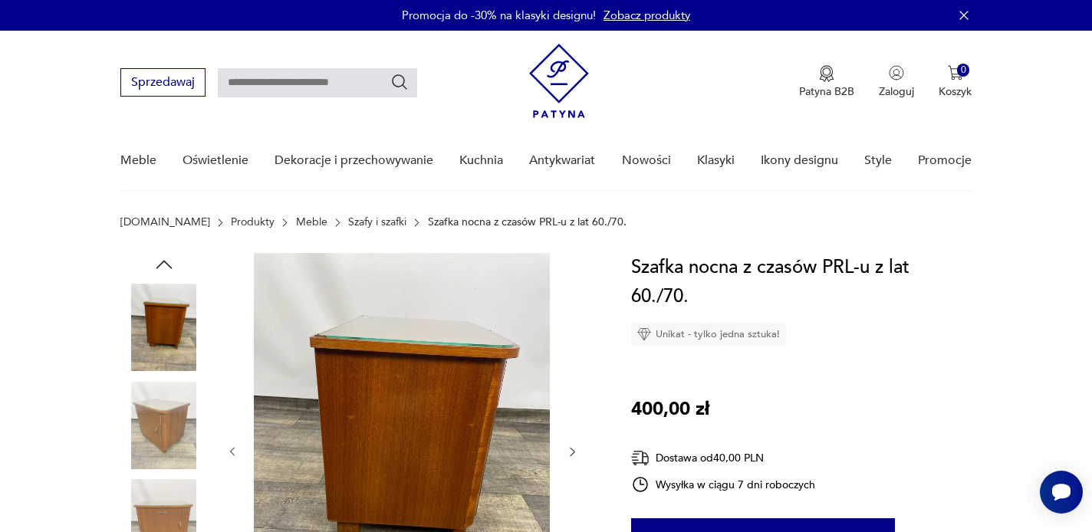
click at [154, 423] on img at bounding box center [163, 425] width 87 height 87
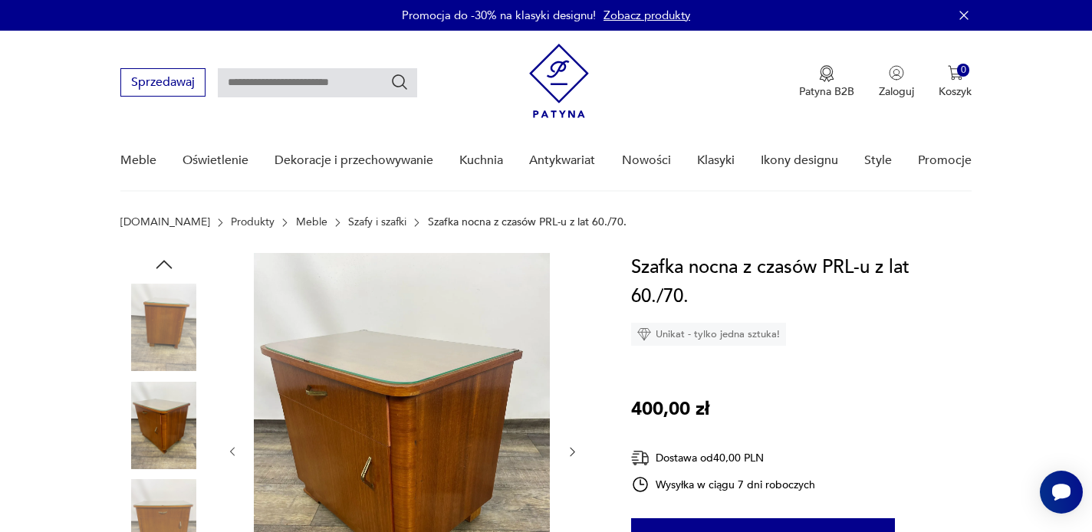
click at [159, 333] on img at bounding box center [163, 327] width 87 height 87
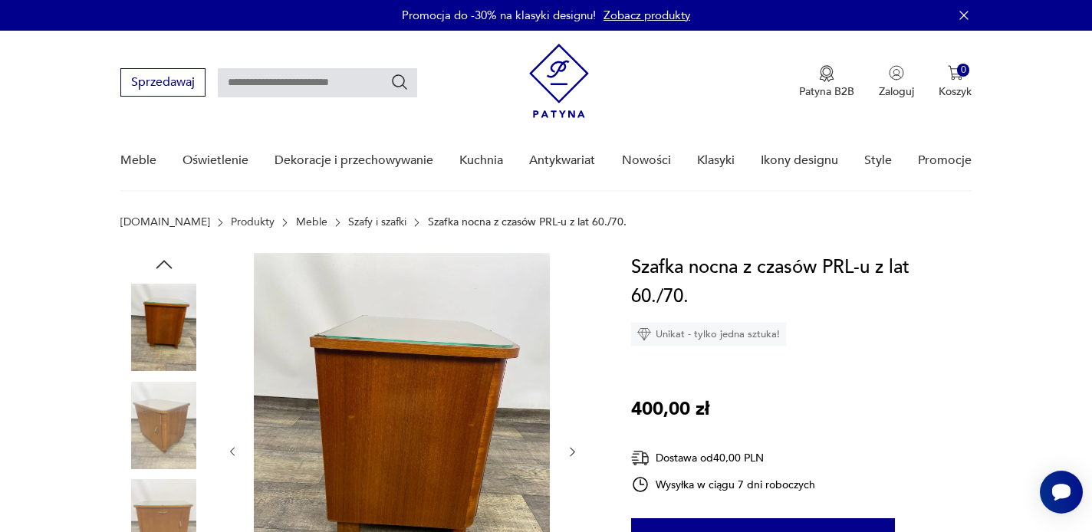
click at [159, 433] on img at bounding box center [163, 425] width 87 height 87
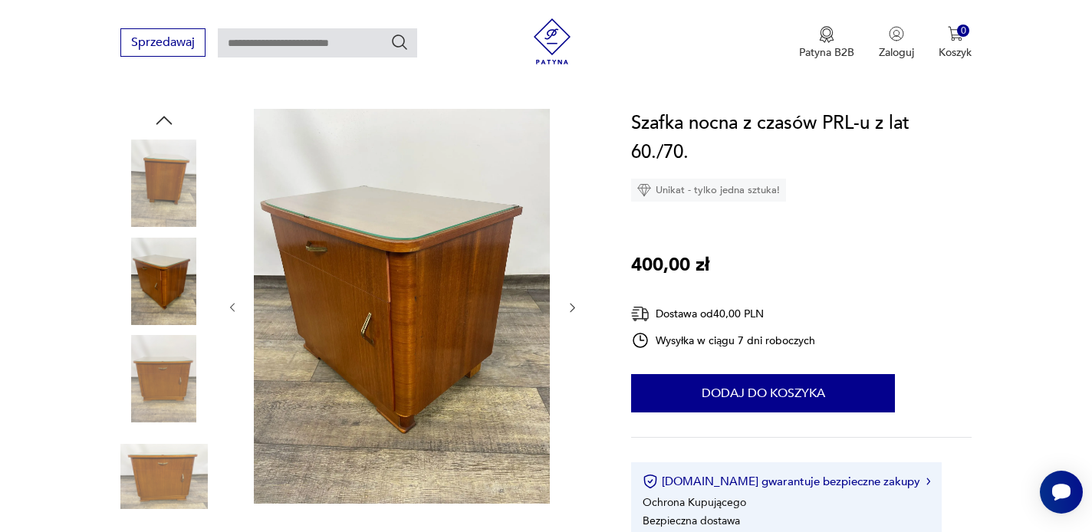
scroll to position [147, 0]
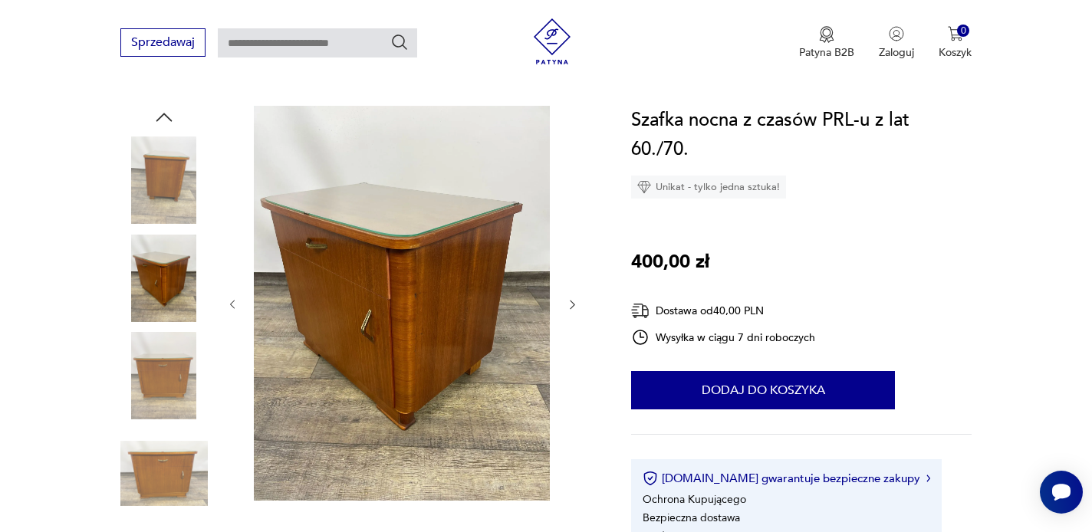
click at [160, 402] on img at bounding box center [163, 375] width 87 height 87
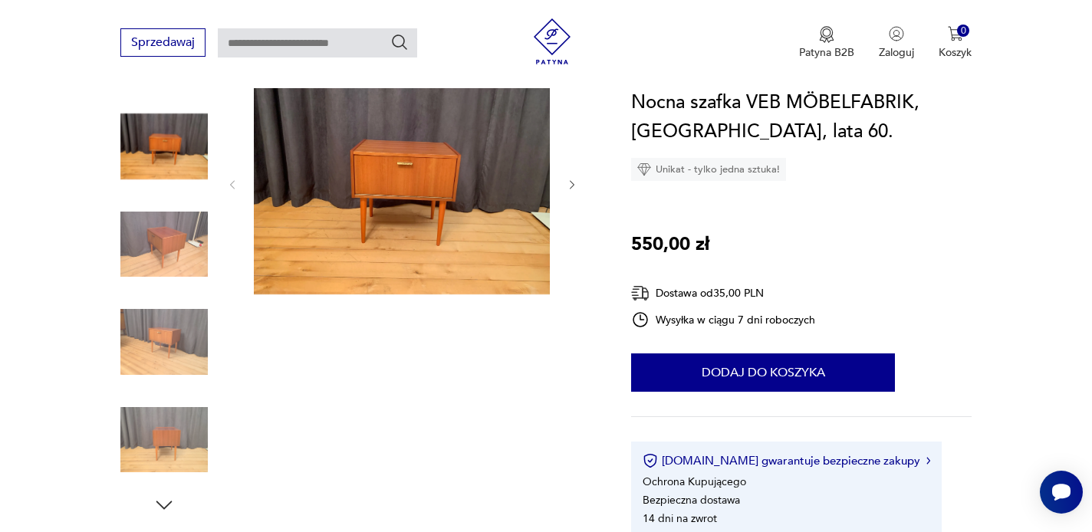
scroll to position [183, 0]
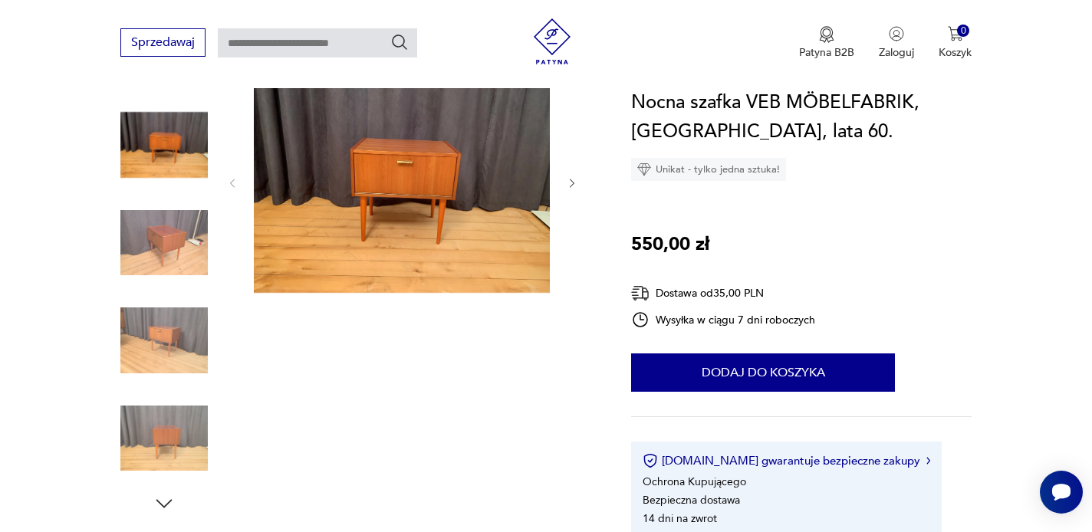
click at [152, 149] on img at bounding box center [163, 144] width 87 height 87
click at [167, 250] on img at bounding box center [163, 242] width 87 height 87
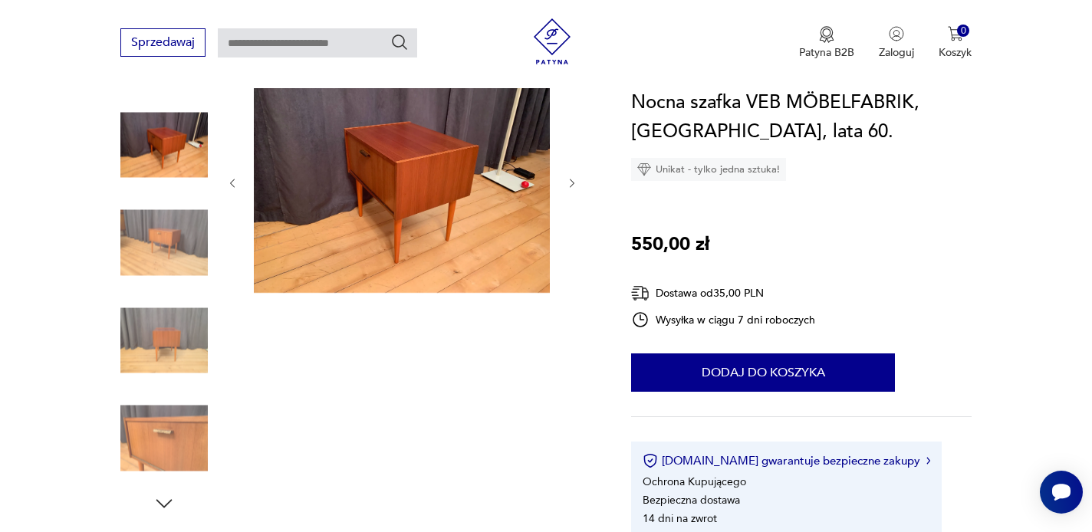
click at [166, 325] on img at bounding box center [163, 340] width 87 height 87
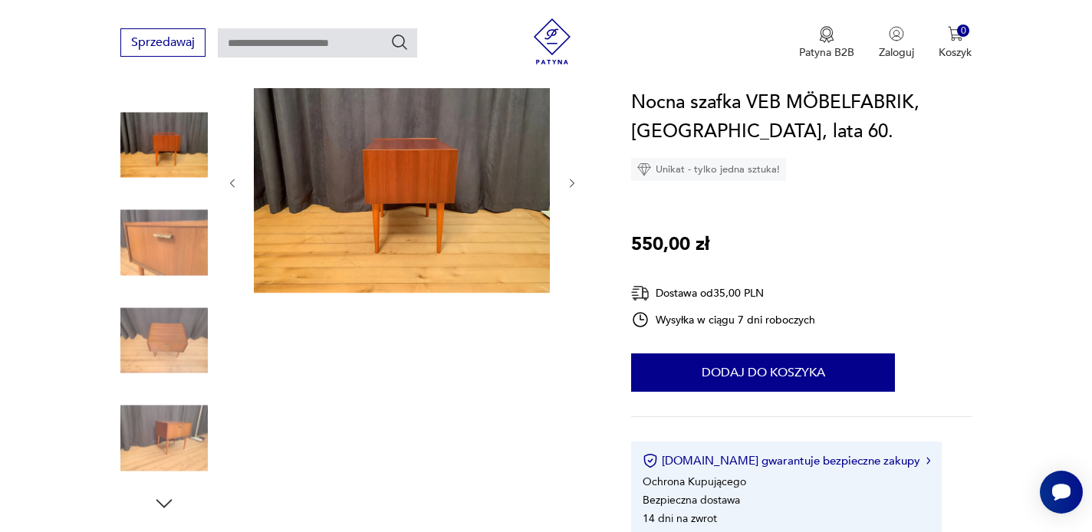
click at [166, 337] on img at bounding box center [163, 340] width 87 height 87
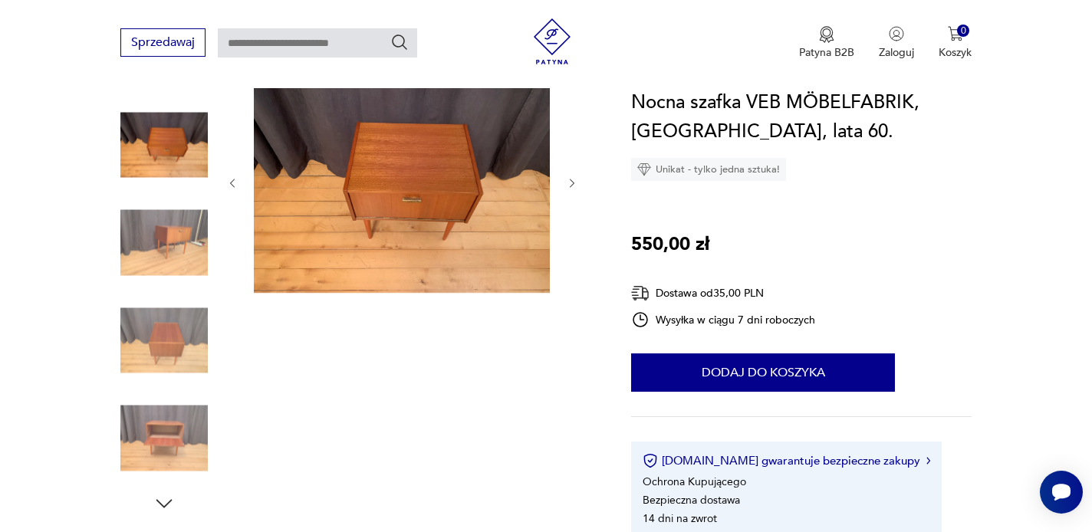
click at [165, 362] on img at bounding box center [163, 340] width 87 height 87
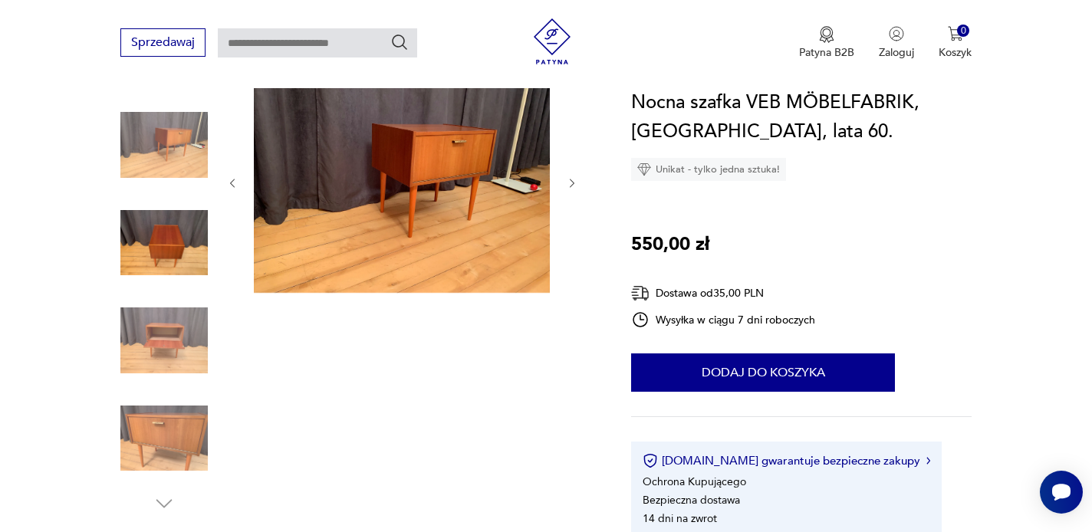
click at [164, 369] on img at bounding box center [163, 340] width 87 height 87
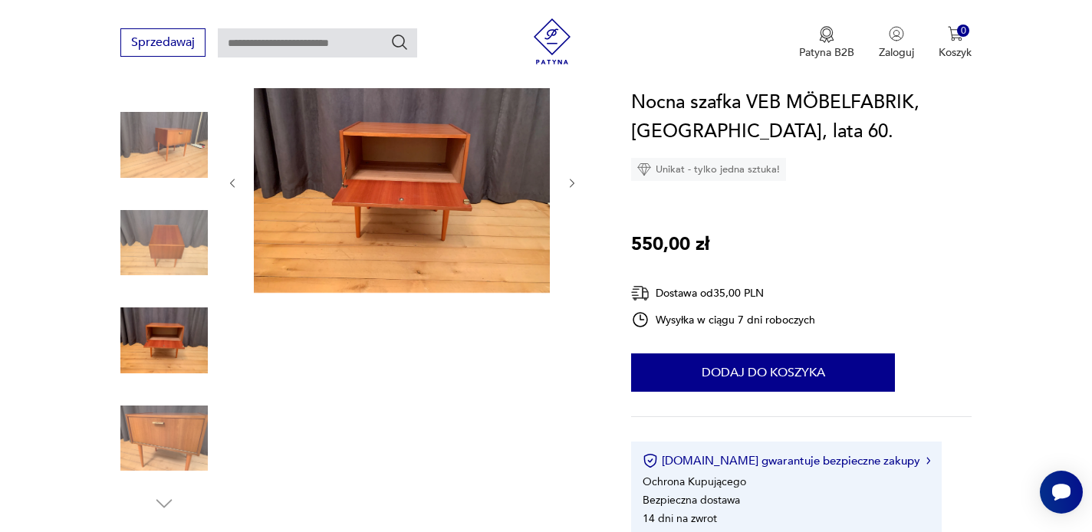
click at [165, 389] on div at bounding box center [163, 293] width 87 height 384
click at [172, 295] on div at bounding box center [163, 293] width 87 height 384
click at [173, 213] on img at bounding box center [163, 242] width 87 height 87
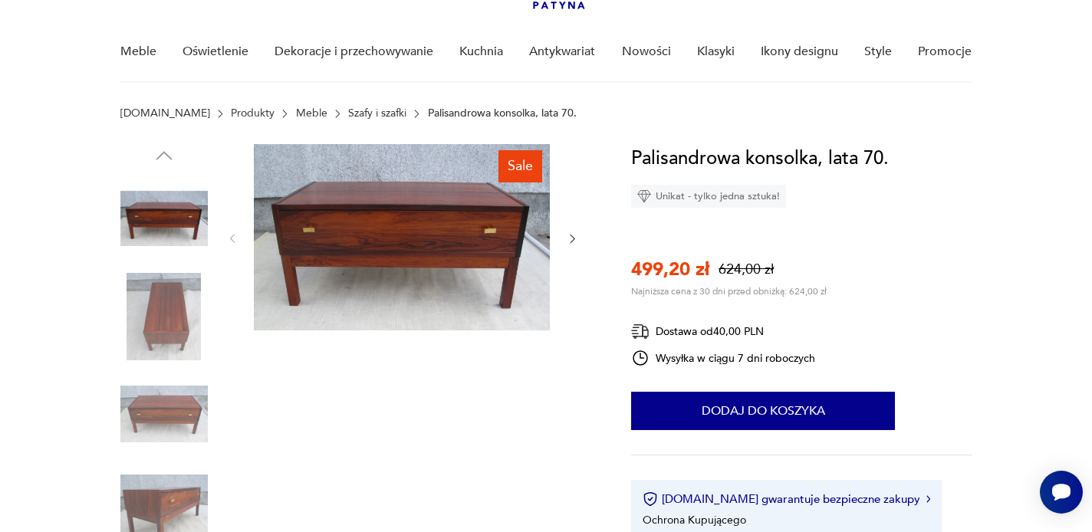
scroll to position [107, 0]
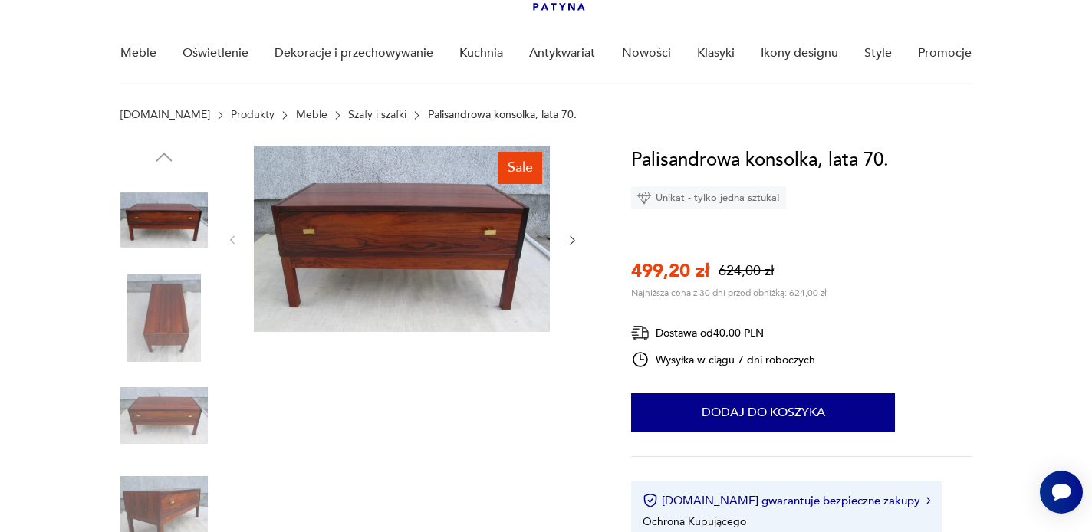
click at [189, 329] on img at bounding box center [163, 318] width 87 height 87
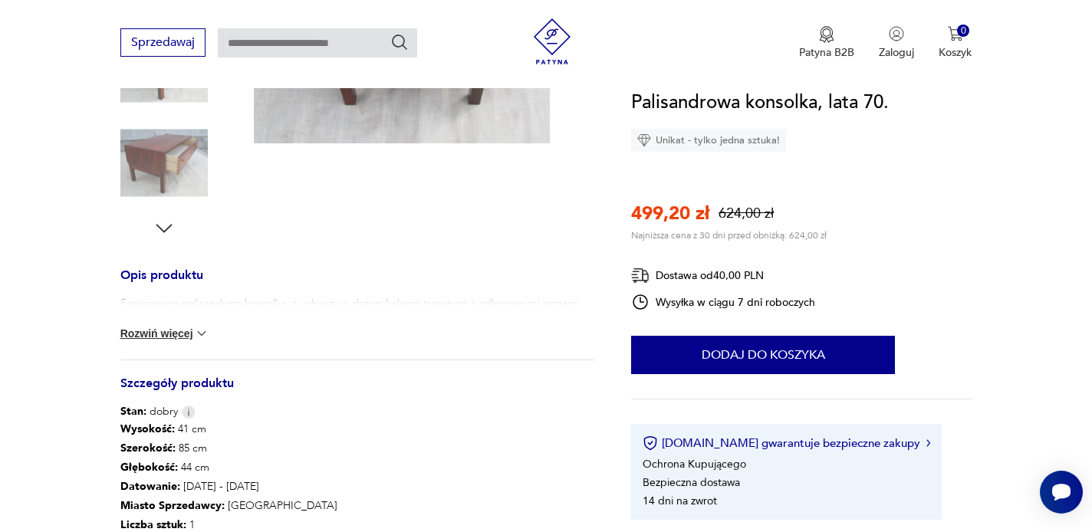
scroll to position [470, 0]
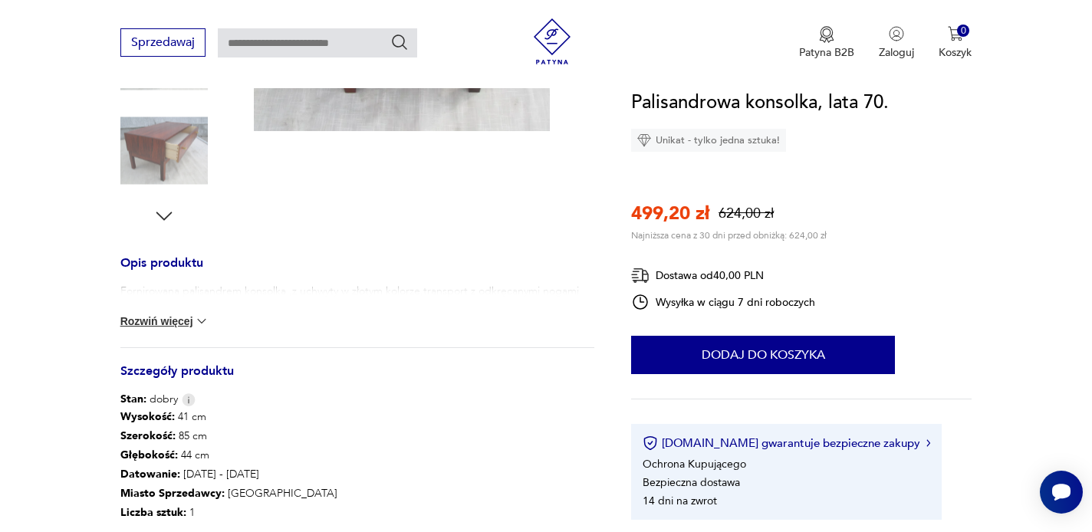
click at [170, 153] on img at bounding box center [163, 150] width 87 height 87
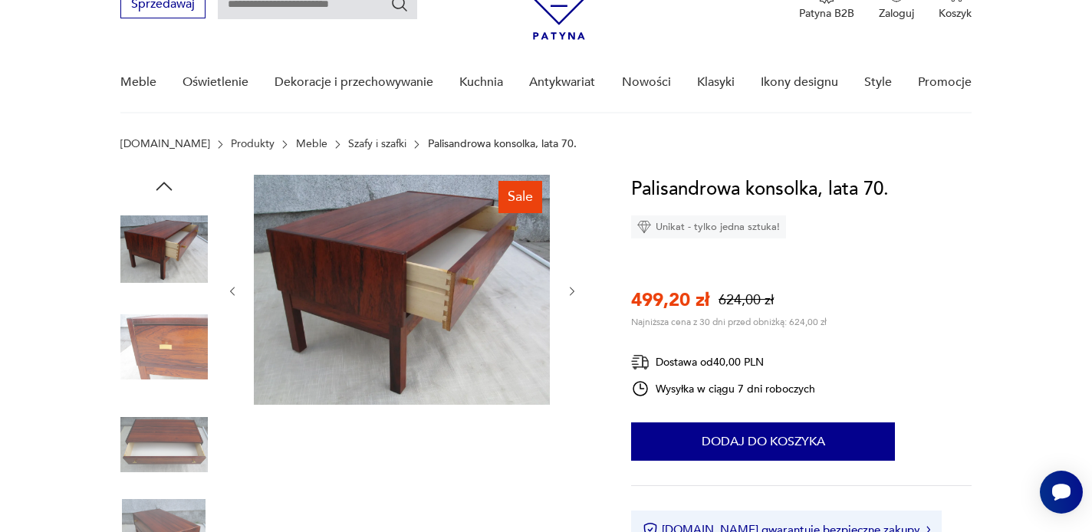
scroll to position [118, 0]
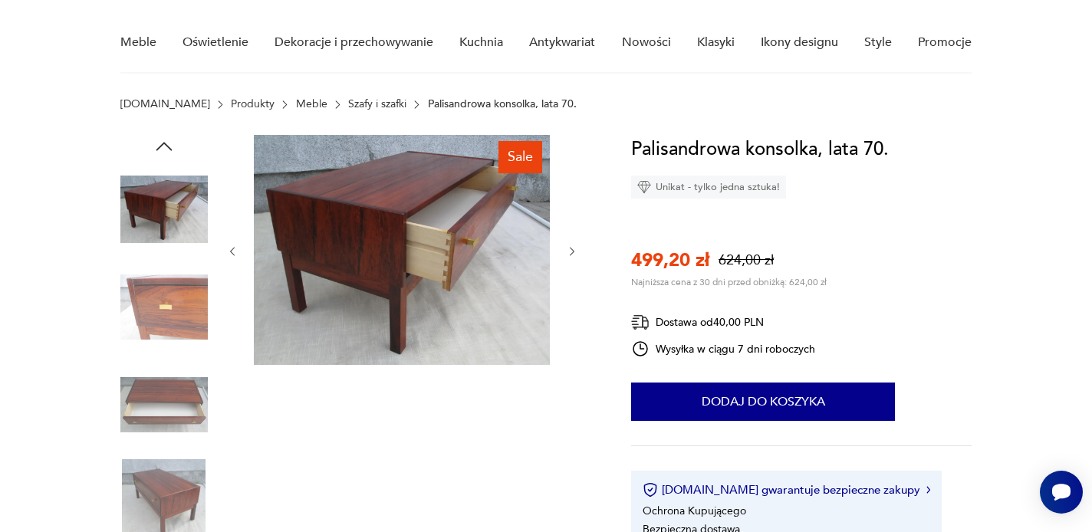
click at [183, 299] on img at bounding box center [163, 307] width 87 height 87
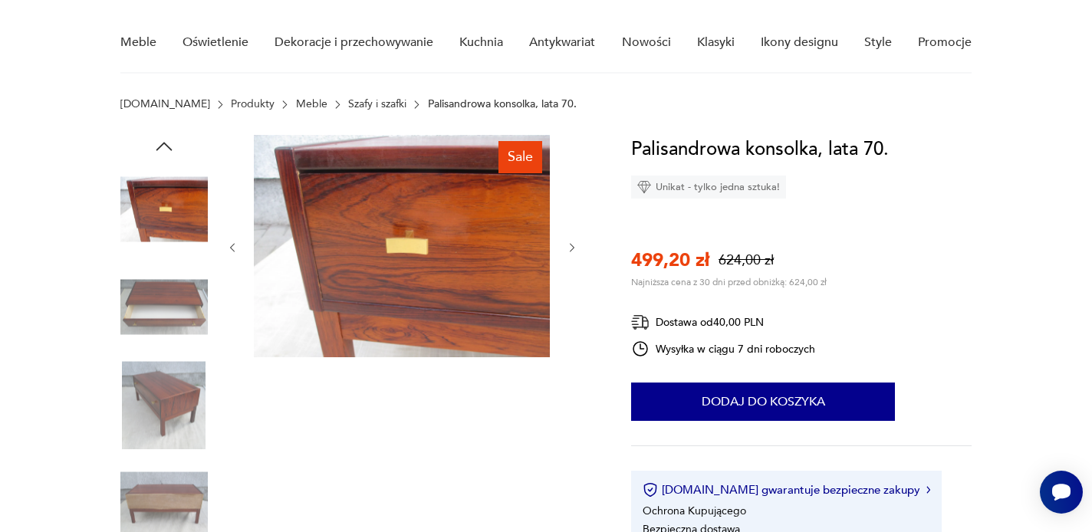
click at [183, 342] on img at bounding box center [163, 307] width 87 height 87
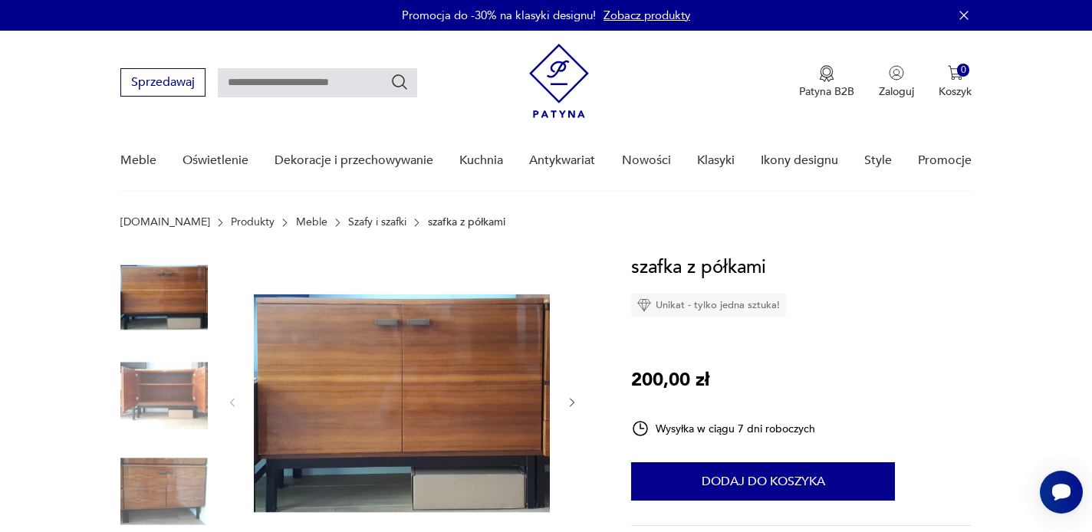
click at [576, 399] on icon "button" at bounding box center [572, 403] width 13 height 13
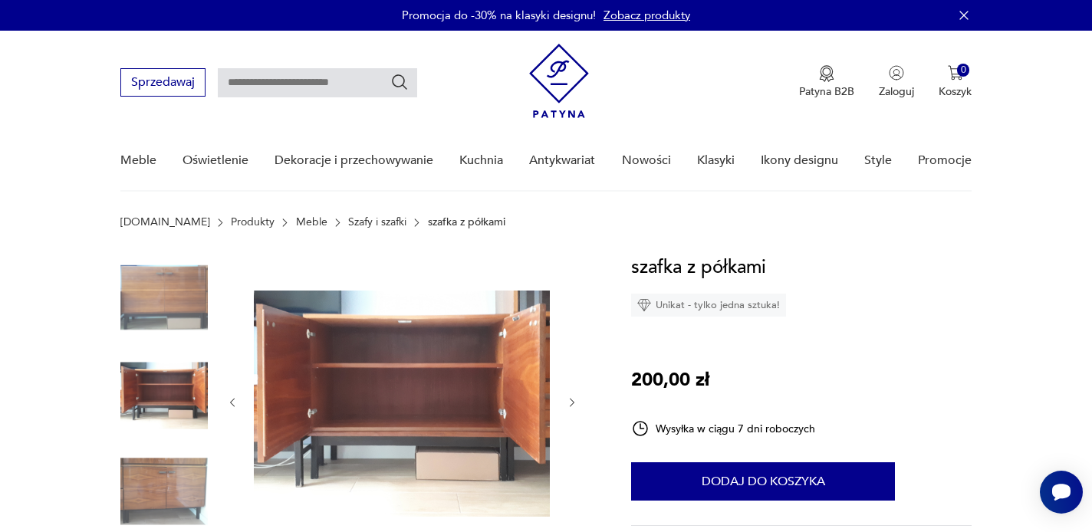
click at [575, 398] on icon "button" at bounding box center [572, 403] width 13 height 13
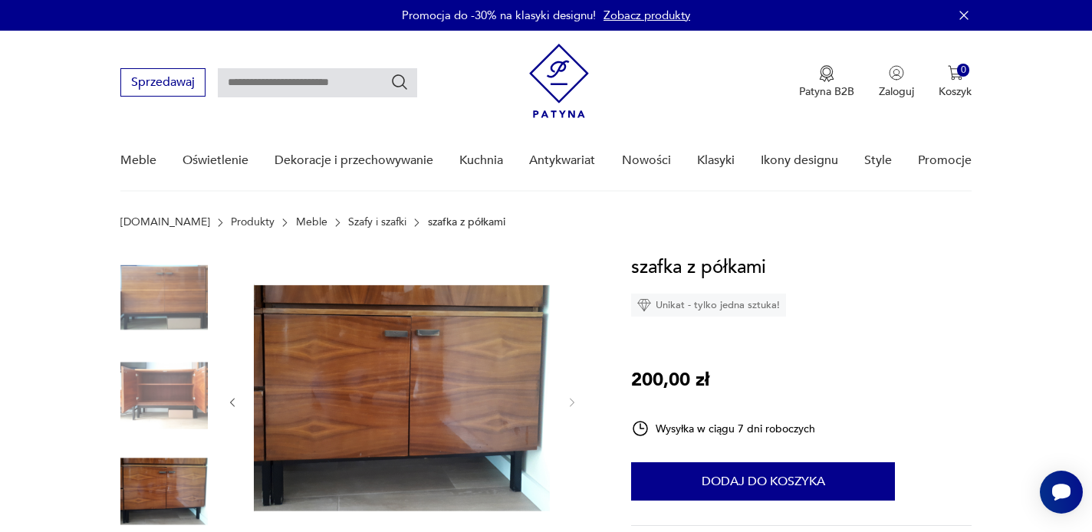
click at [171, 387] on img at bounding box center [163, 394] width 87 height 87
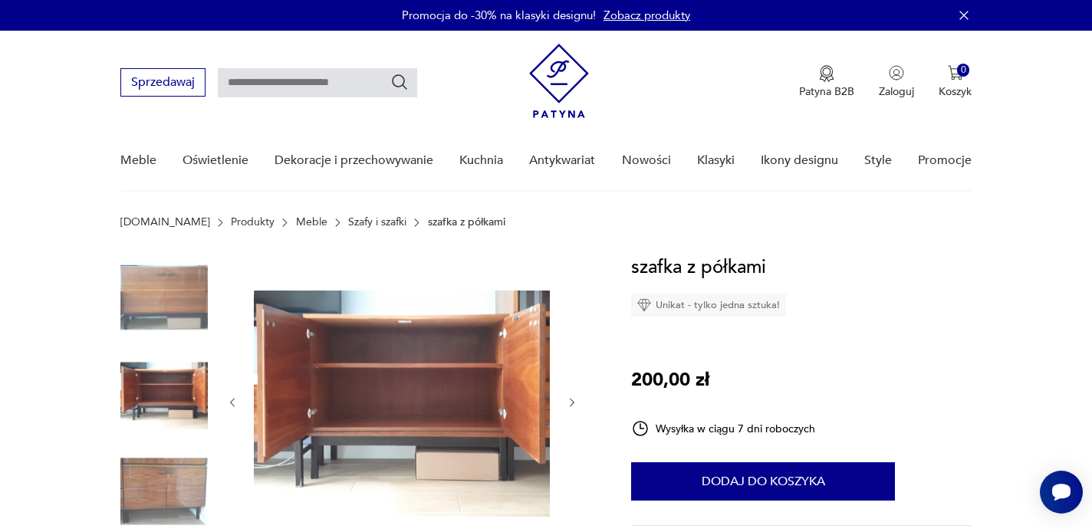
click at [163, 463] on img at bounding box center [163, 492] width 87 height 87
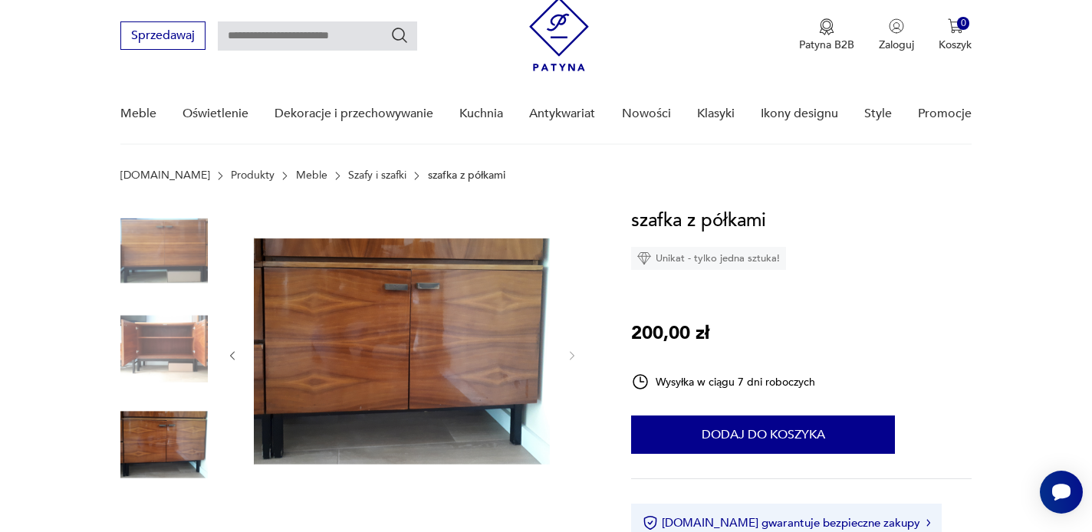
scroll to position [46, 0]
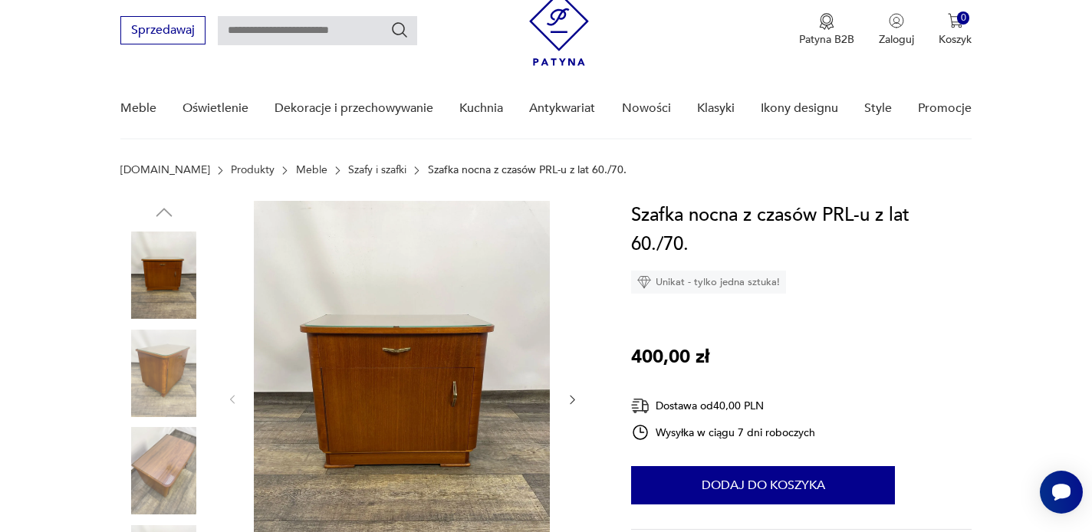
scroll to position [70, 0]
